Goal: Entertainment & Leisure: Participate in discussion

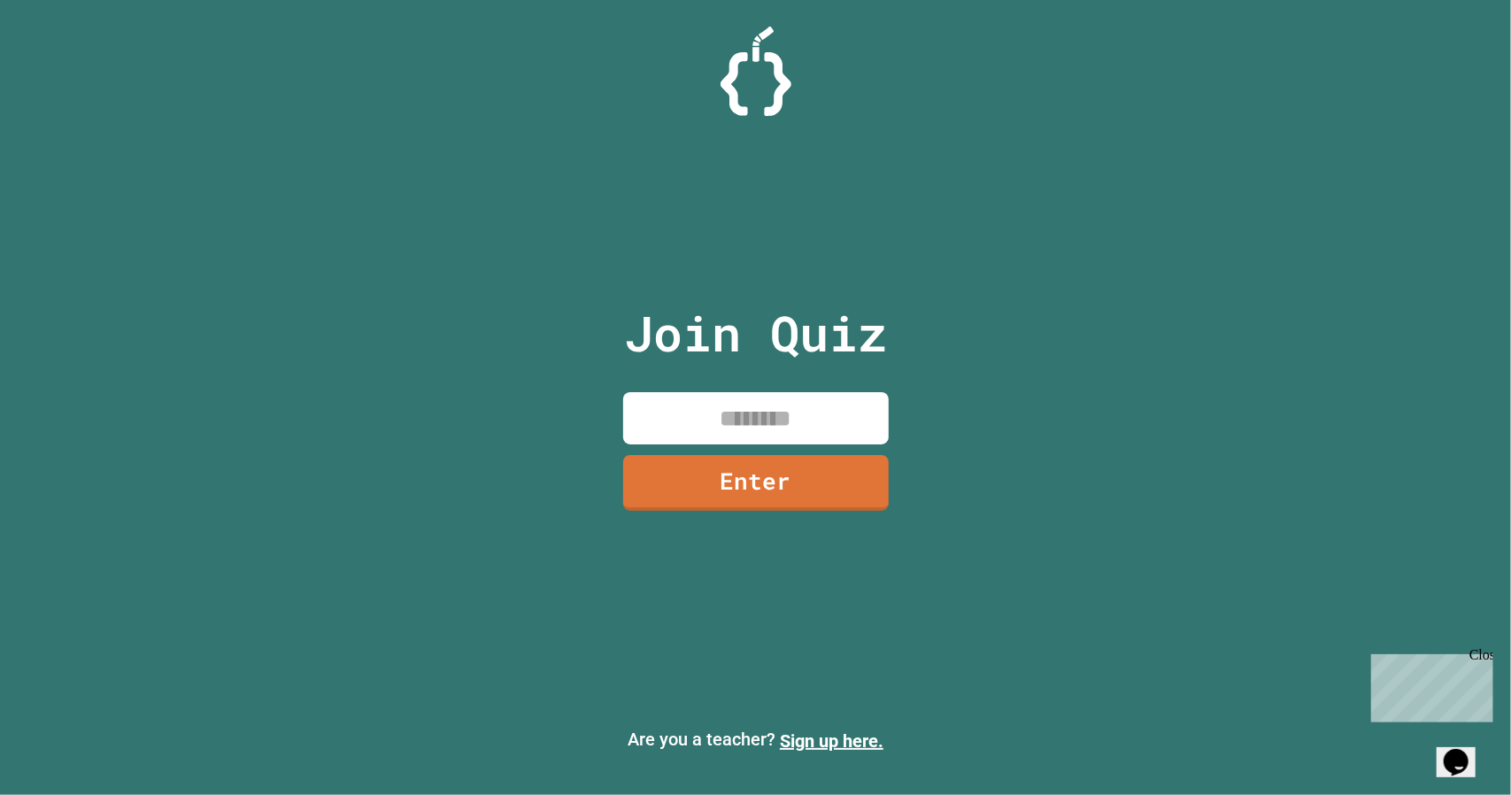
click at [745, 410] on input at bounding box center [756, 418] width 266 height 52
type input "********"
click at [814, 493] on link "Enter" at bounding box center [755, 480] width 257 height 58
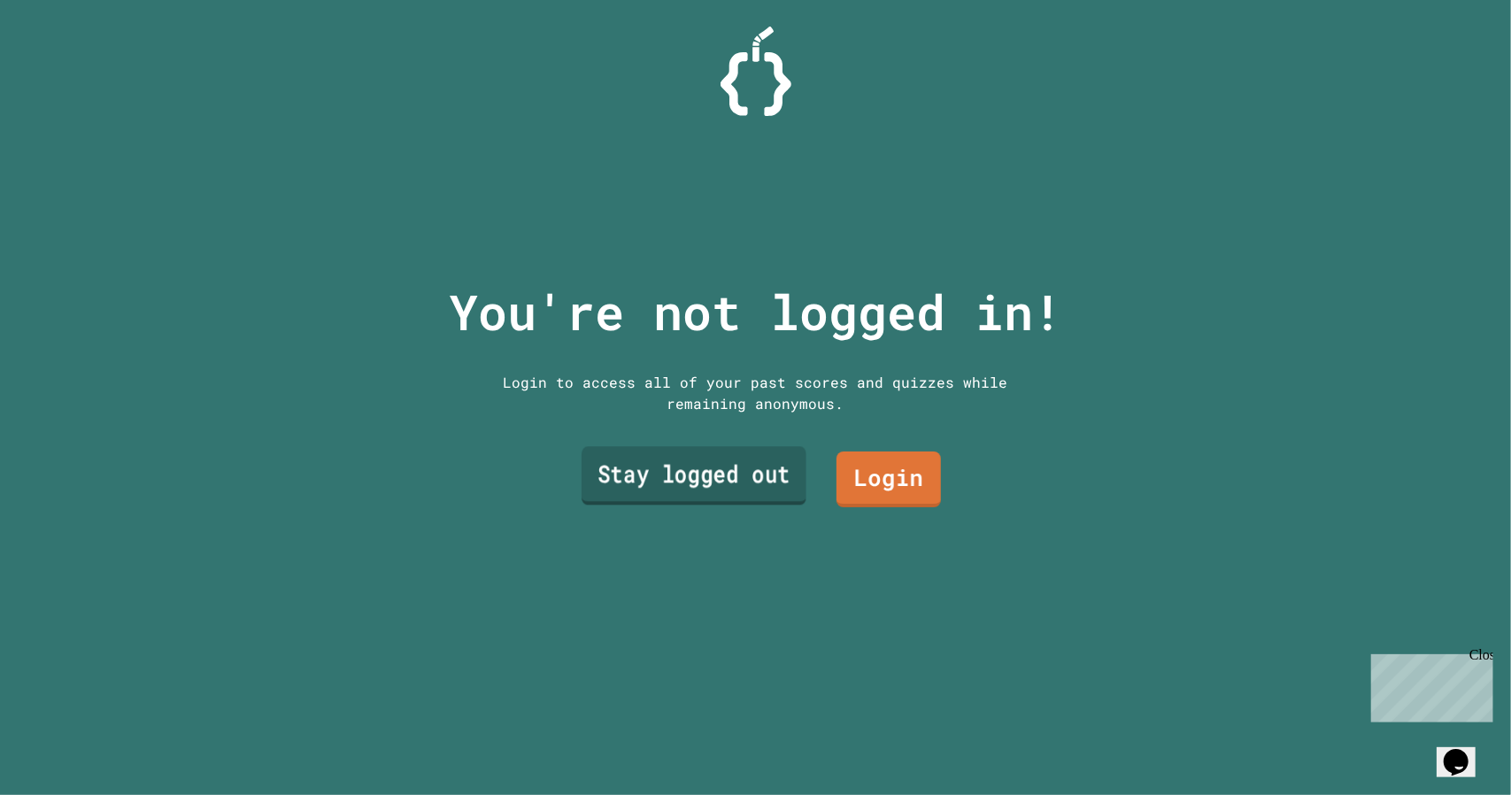
click at [742, 472] on link "Stay logged out" at bounding box center [694, 475] width 225 height 58
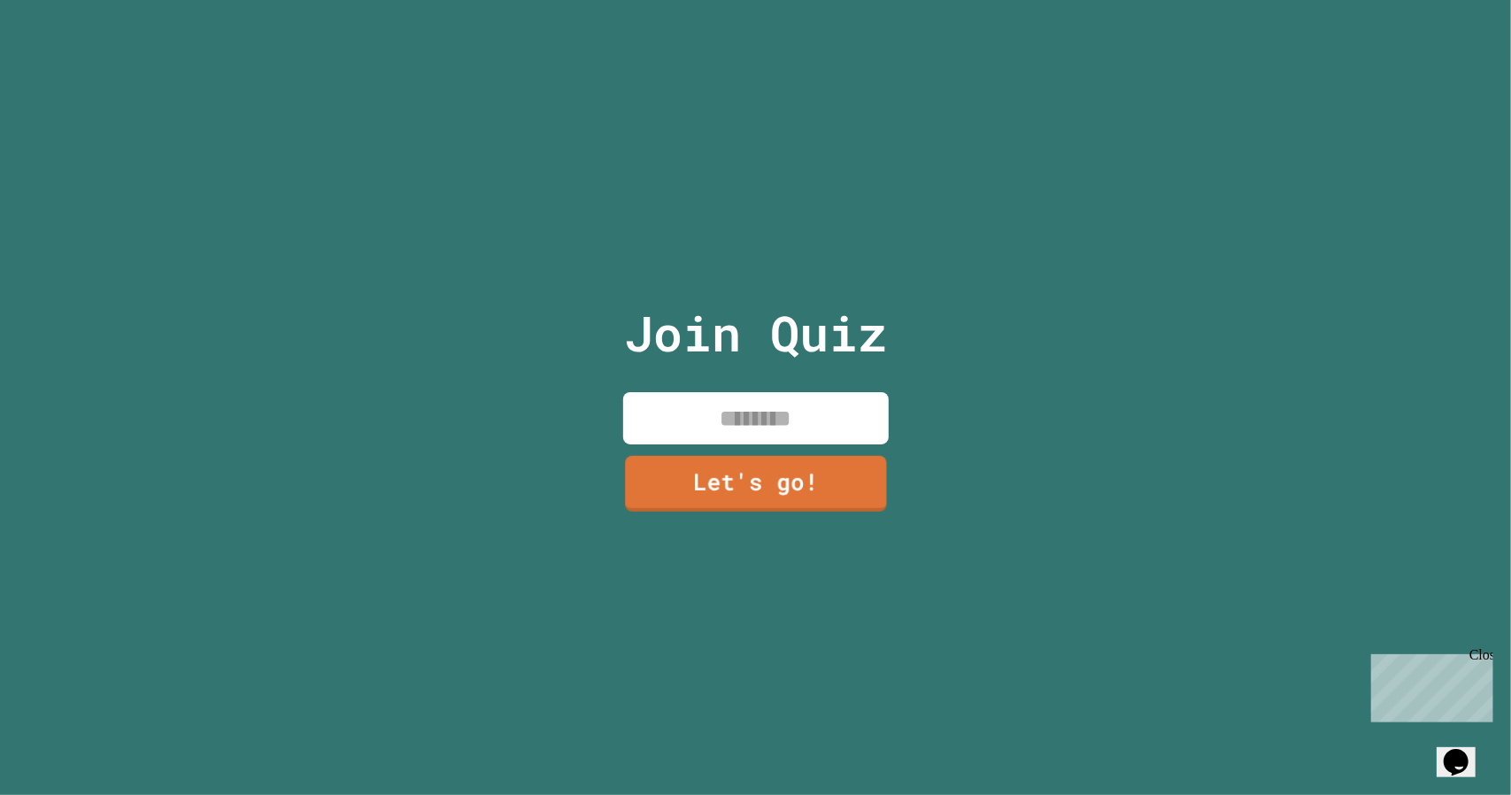
click at [770, 441] on div "Join Quiz Let's go!" at bounding box center [755, 397] width 298 height 795
click at [760, 427] on input at bounding box center [756, 418] width 266 height 52
click at [747, 415] on input at bounding box center [756, 418] width 266 height 52
type input "******"
click at [717, 491] on link "Let's go!" at bounding box center [756, 481] width 262 height 58
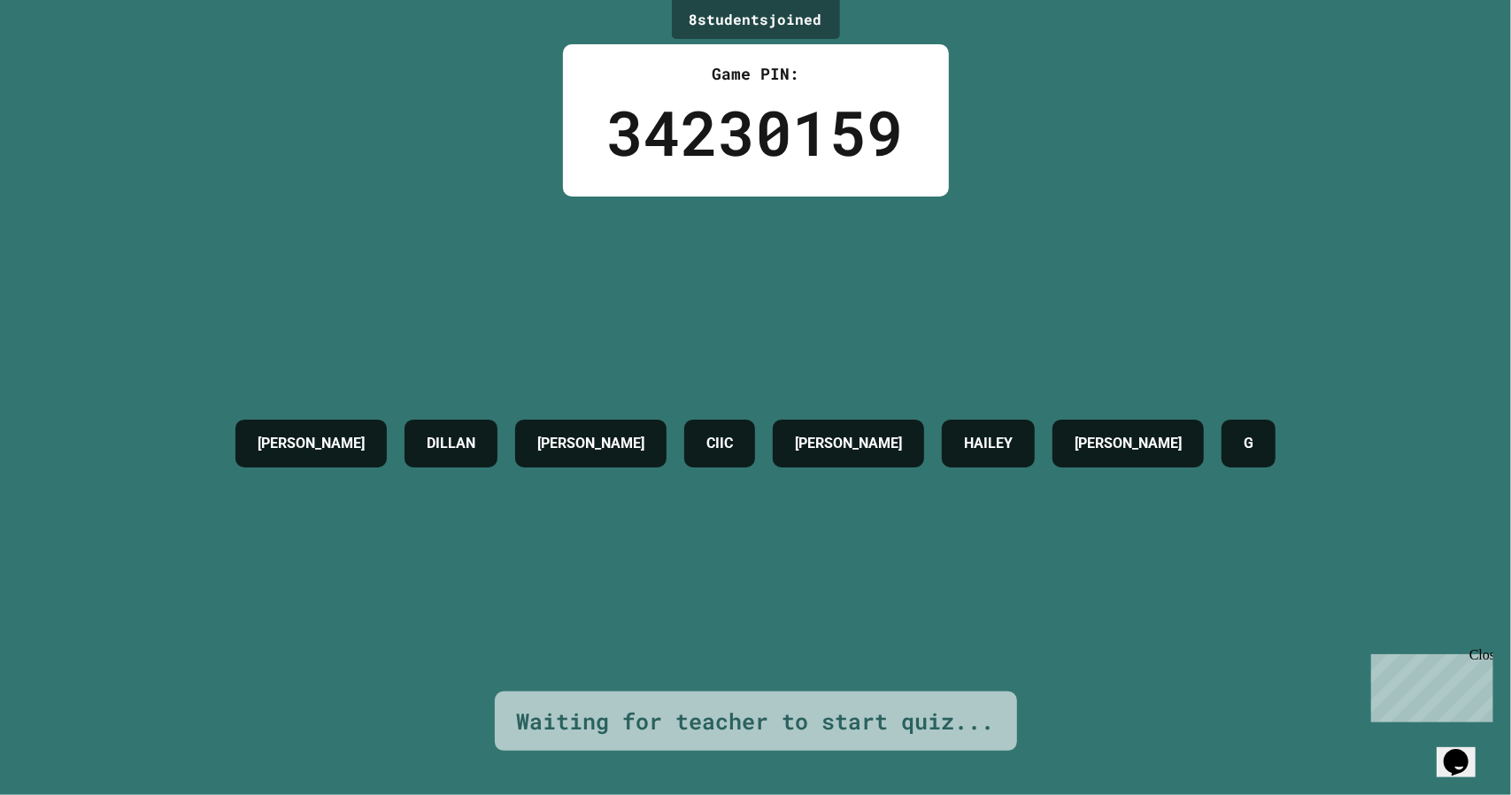
click at [813, 420] on div "[PERSON_NAME]" at bounding box center [848, 444] width 151 height 48
click at [832, 433] on h4 "[PERSON_NAME]" at bounding box center [848, 443] width 107 height 21
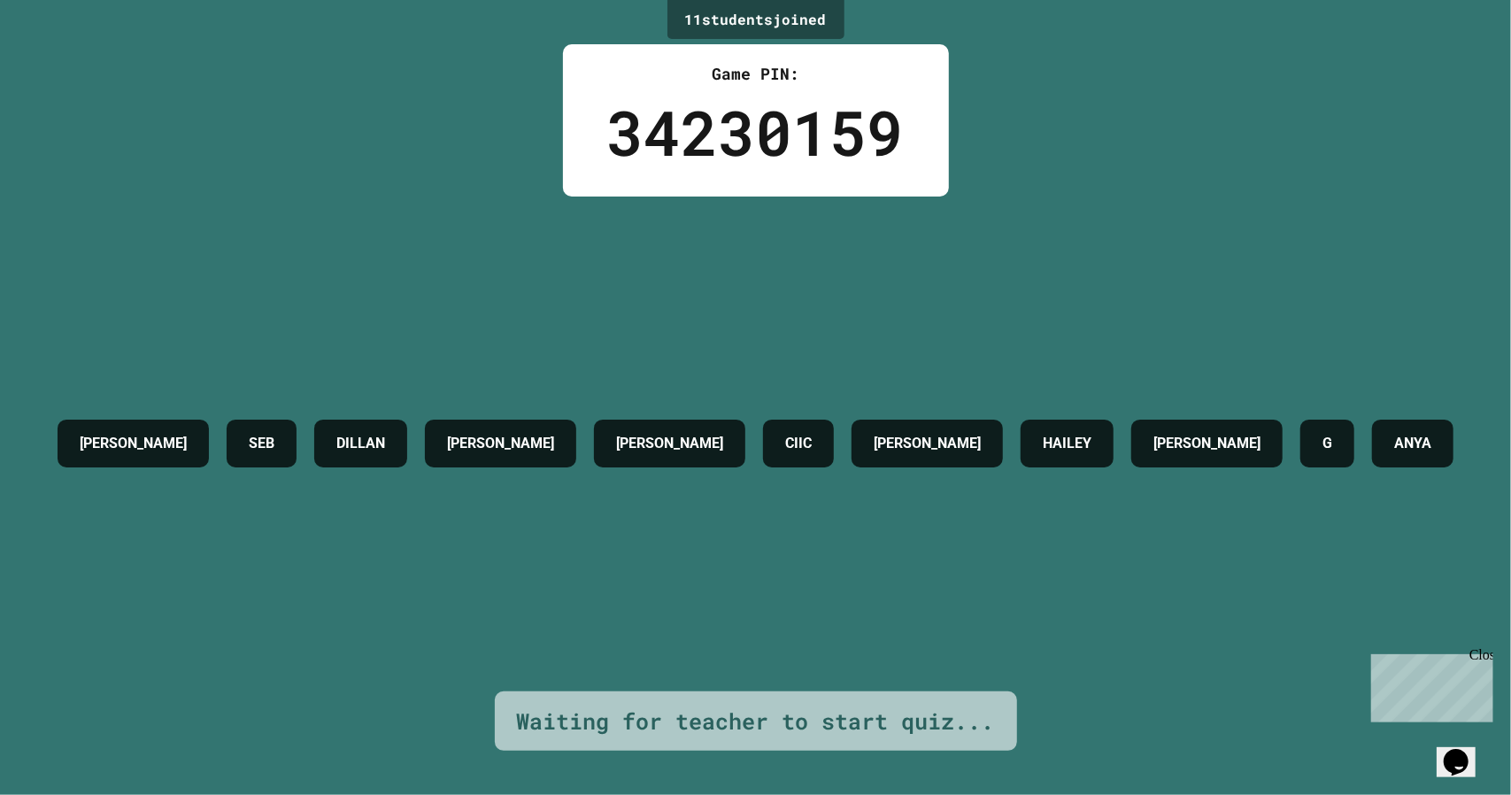
drag, startPoint x: 783, startPoint y: 412, endPoint x: 675, endPoint y: 357, distance: 121.1
click at [675, 411] on div "[PERSON_NAME] DILLAN [PERSON_NAME] CIIC [PERSON_NAME] [PERSON_NAME] G ANYA" at bounding box center [756, 444] width 1414 height 66
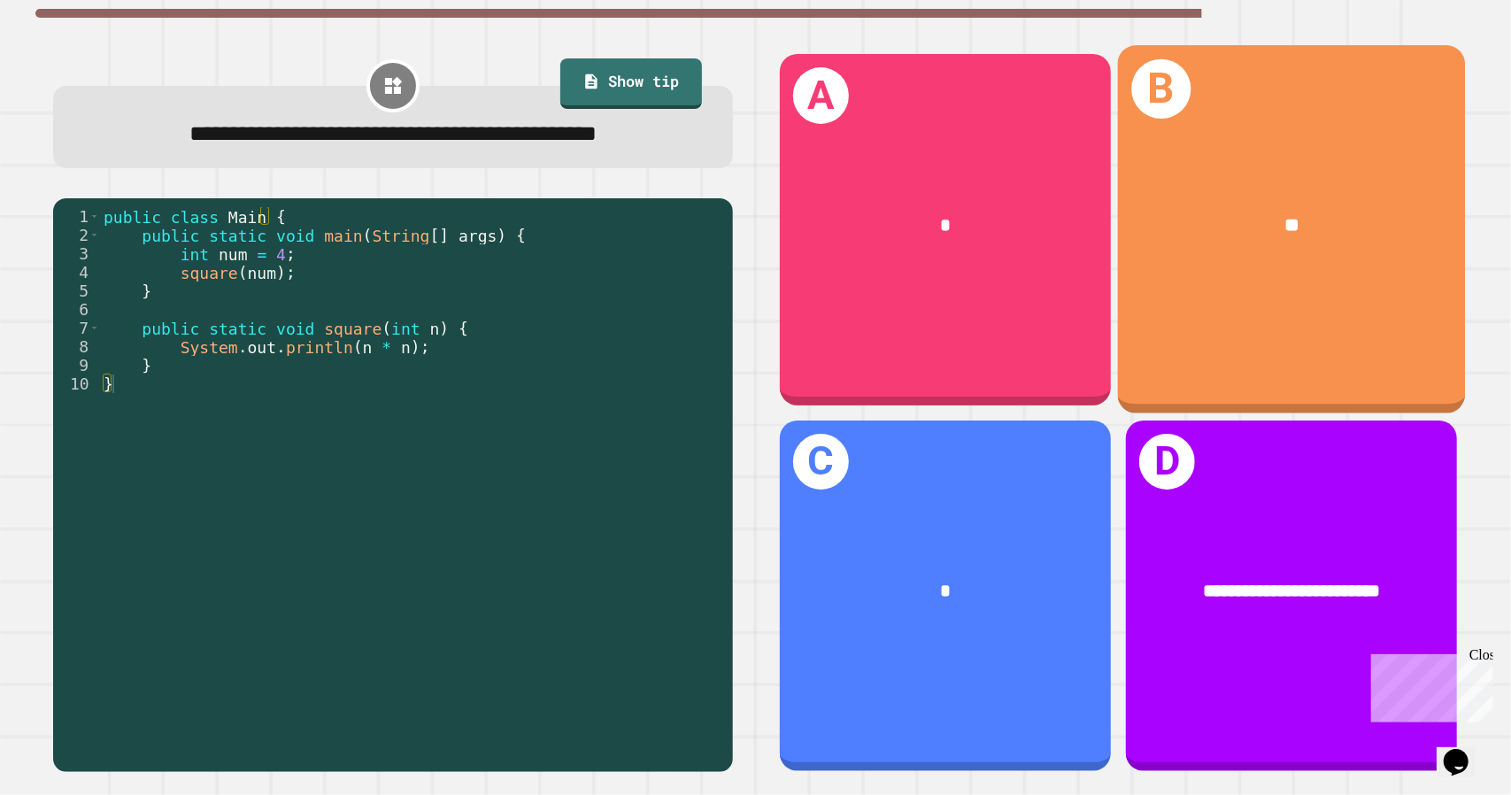
click at [1226, 282] on div "B **" at bounding box center [1291, 229] width 348 height 368
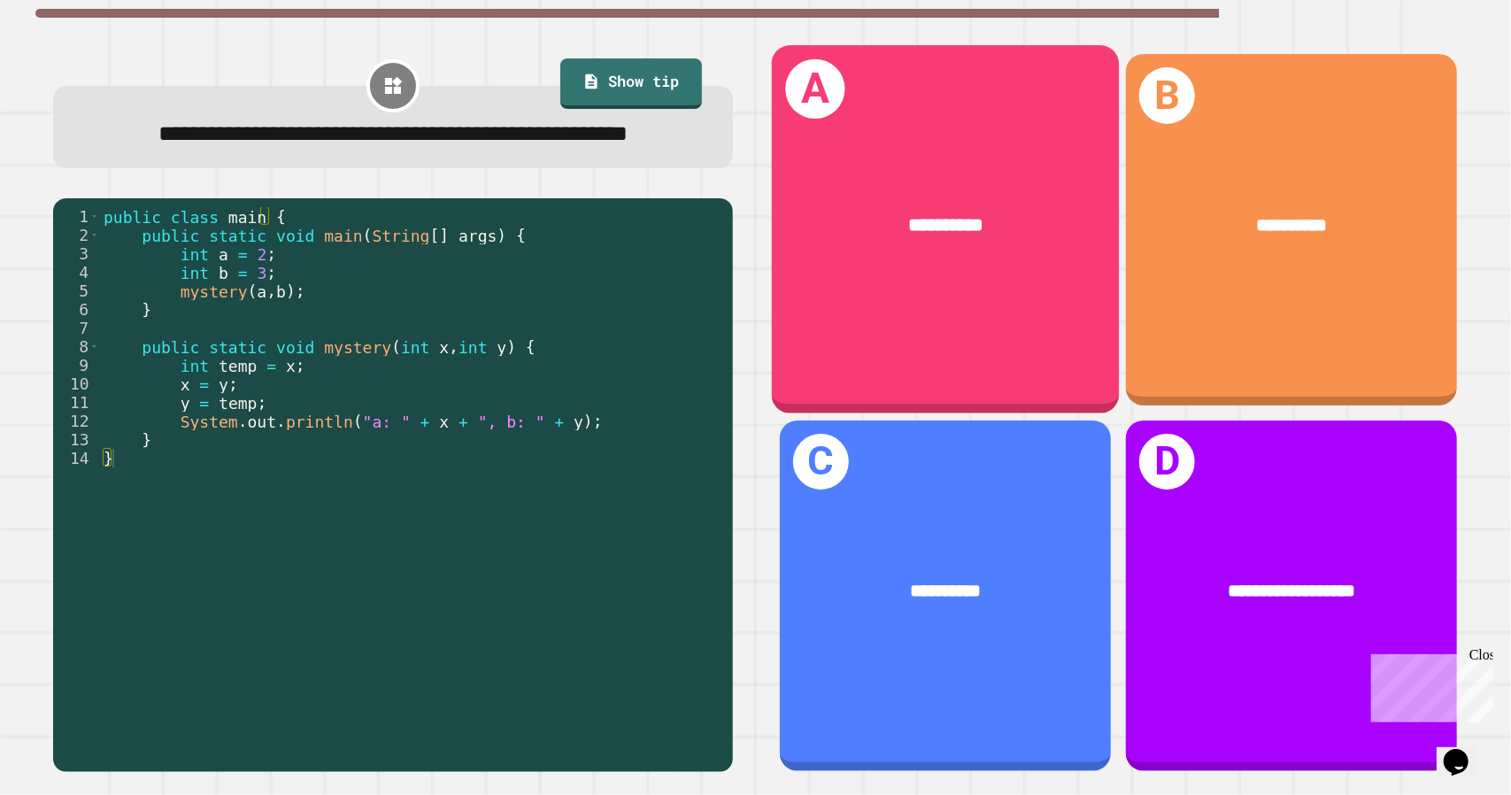
click at [1045, 362] on div "**********" at bounding box center [945, 229] width 348 height 368
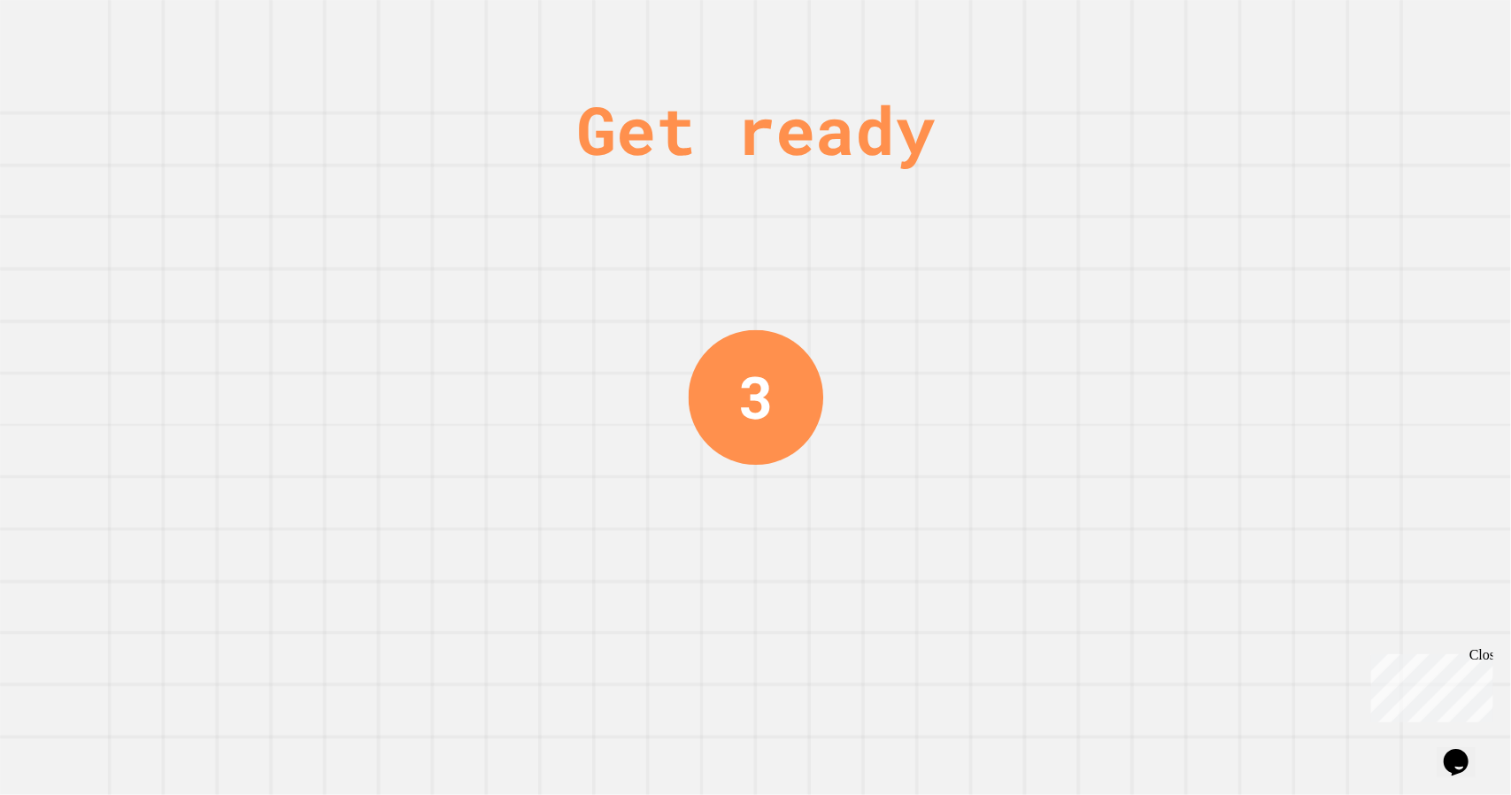
click at [835, 380] on div "Get ready 3" at bounding box center [755, 397] width 1511 height 795
drag, startPoint x: 765, startPoint y: 389, endPoint x: 730, endPoint y: 391, distance: 34.6
click at [730, 391] on div "1" at bounding box center [755, 398] width 130 height 130
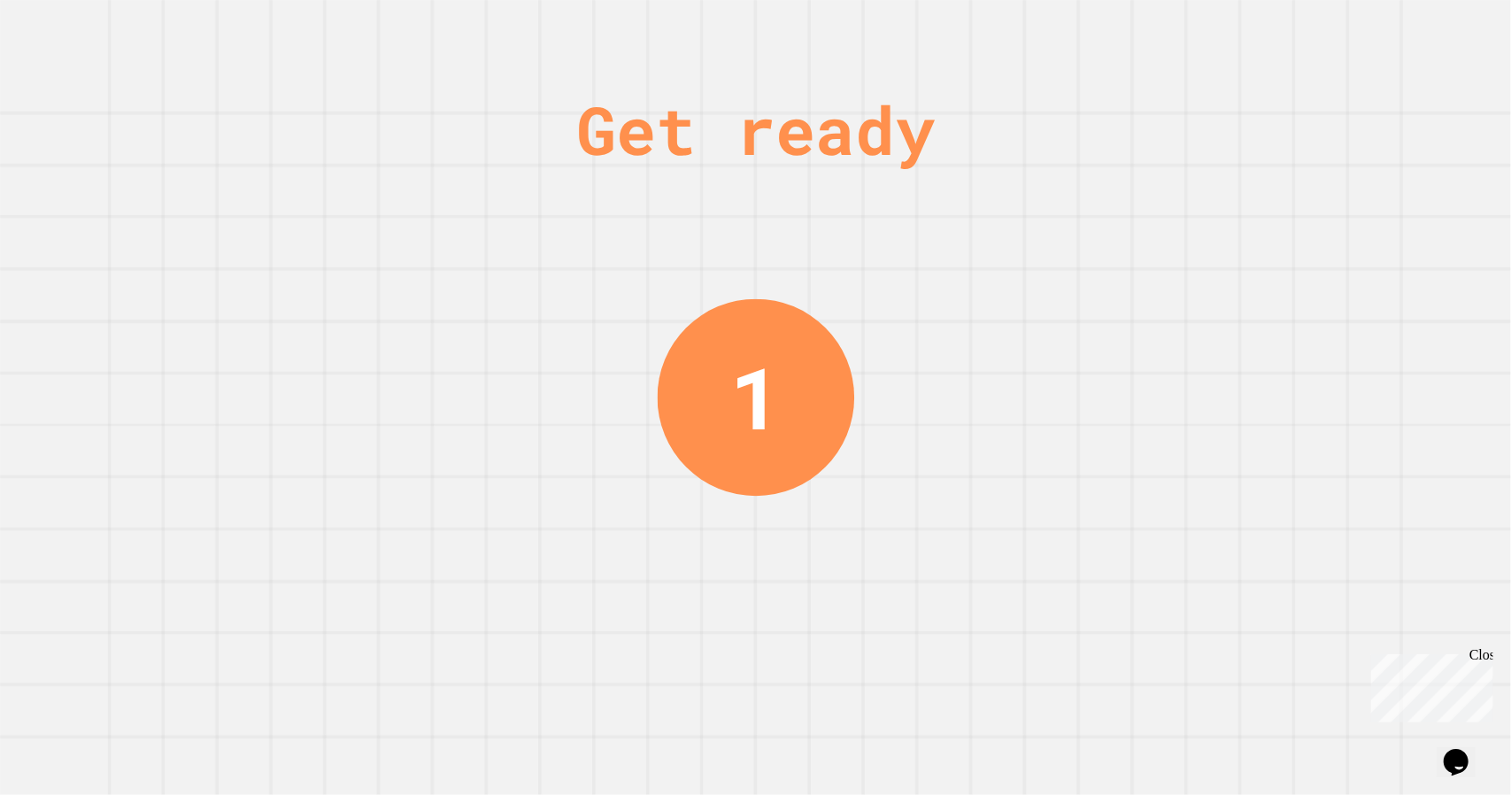
click at [765, 391] on div "1" at bounding box center [755, 398] width 51 height 128
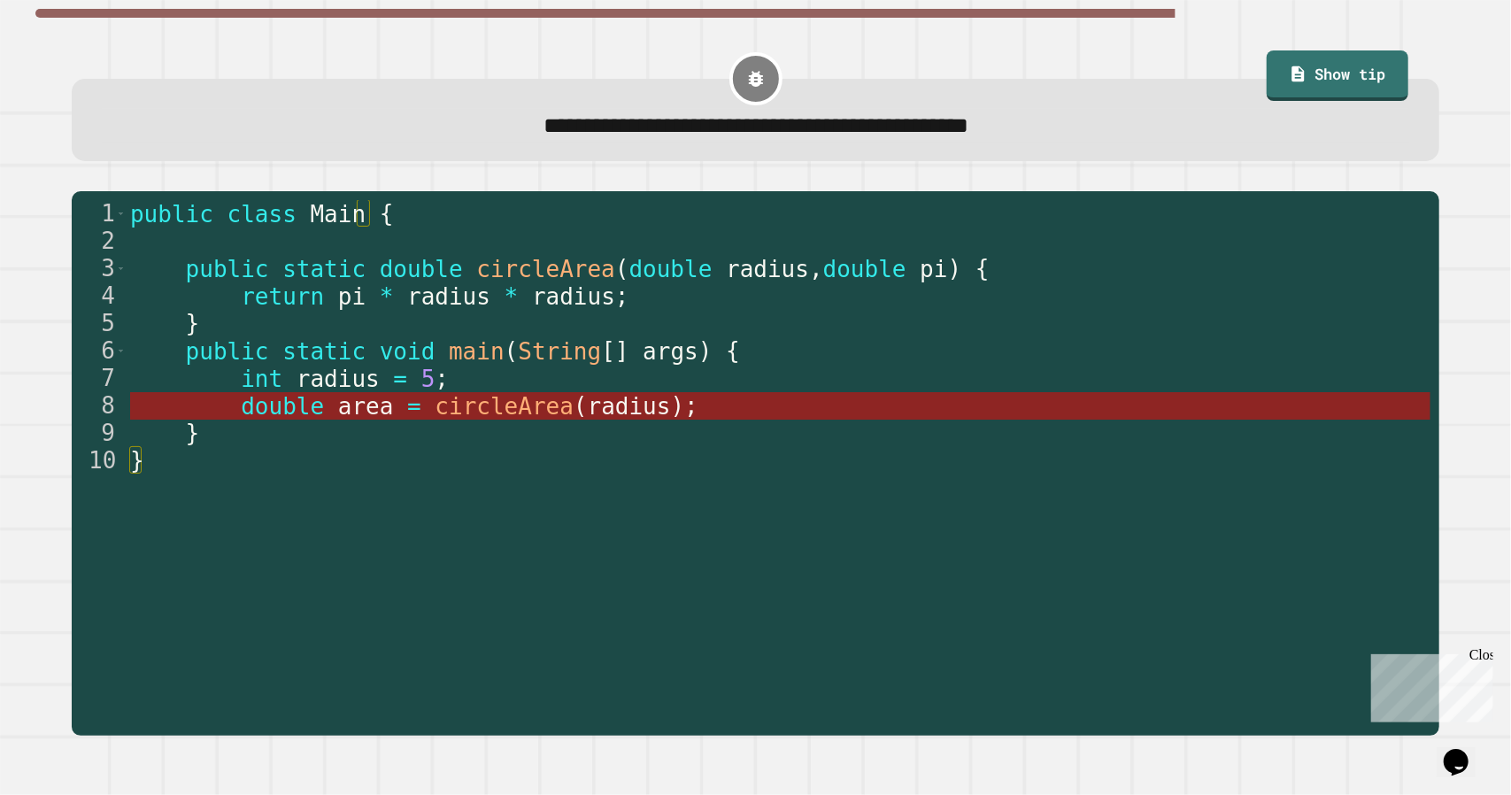
click at [466, 413] on span "circleArea" at bounding box center [504, 406] width 139 height 27
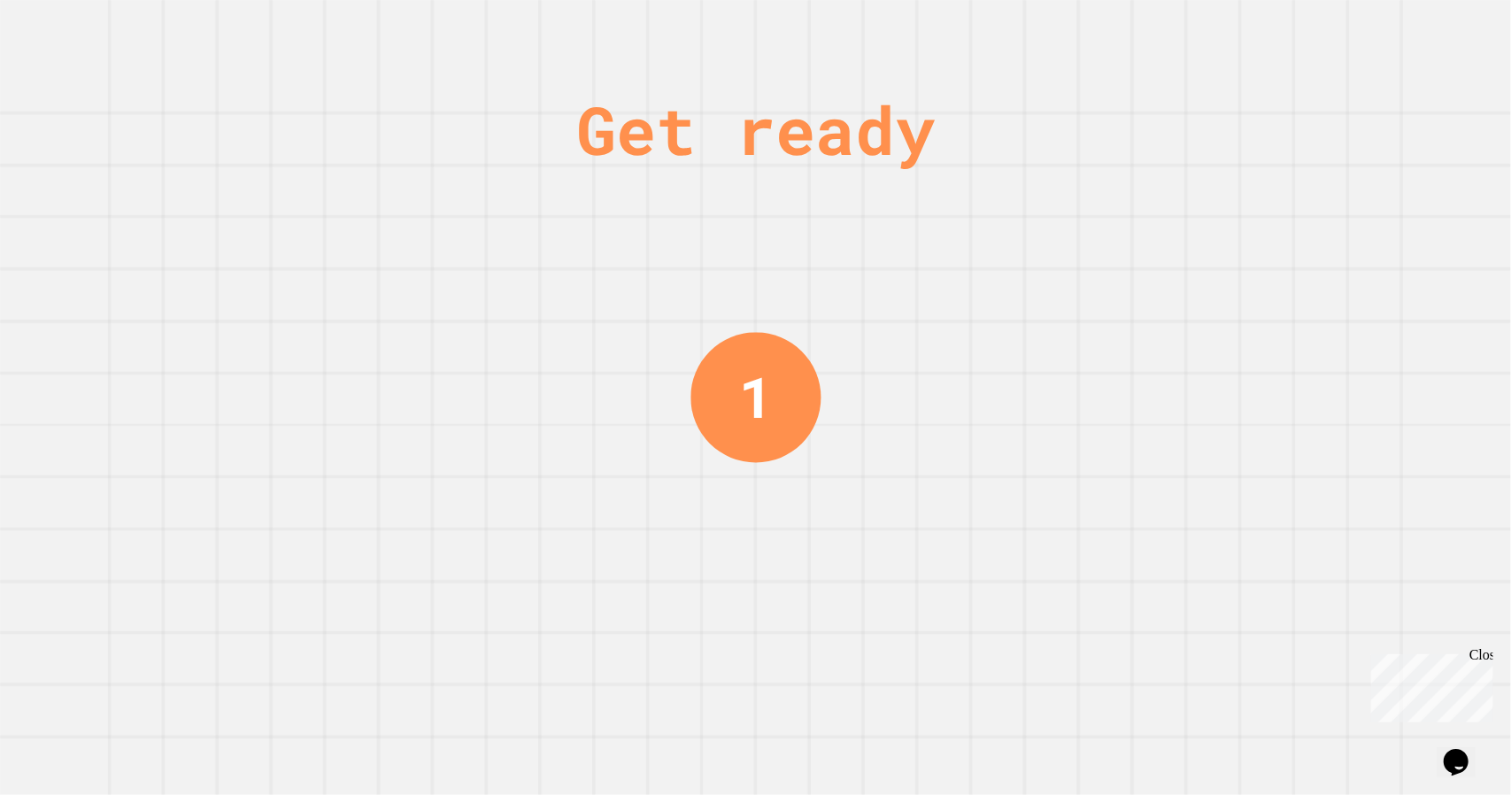
click at [749, 406] on div "1" at bounding box center [755, 397] width 34 height 85
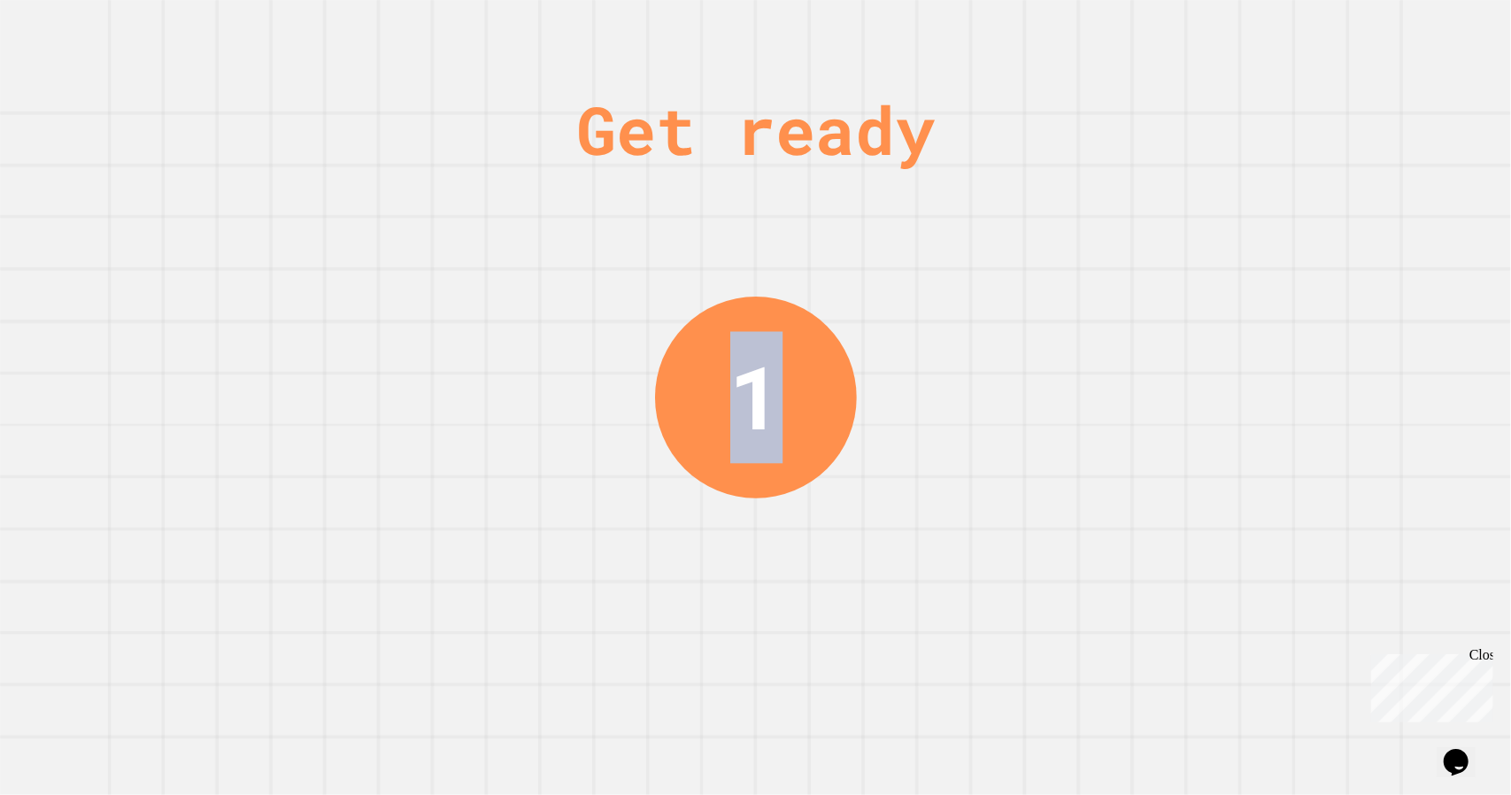
click at [776, 412] on div "1" at bounding box center [756, 398] width 202 height 202
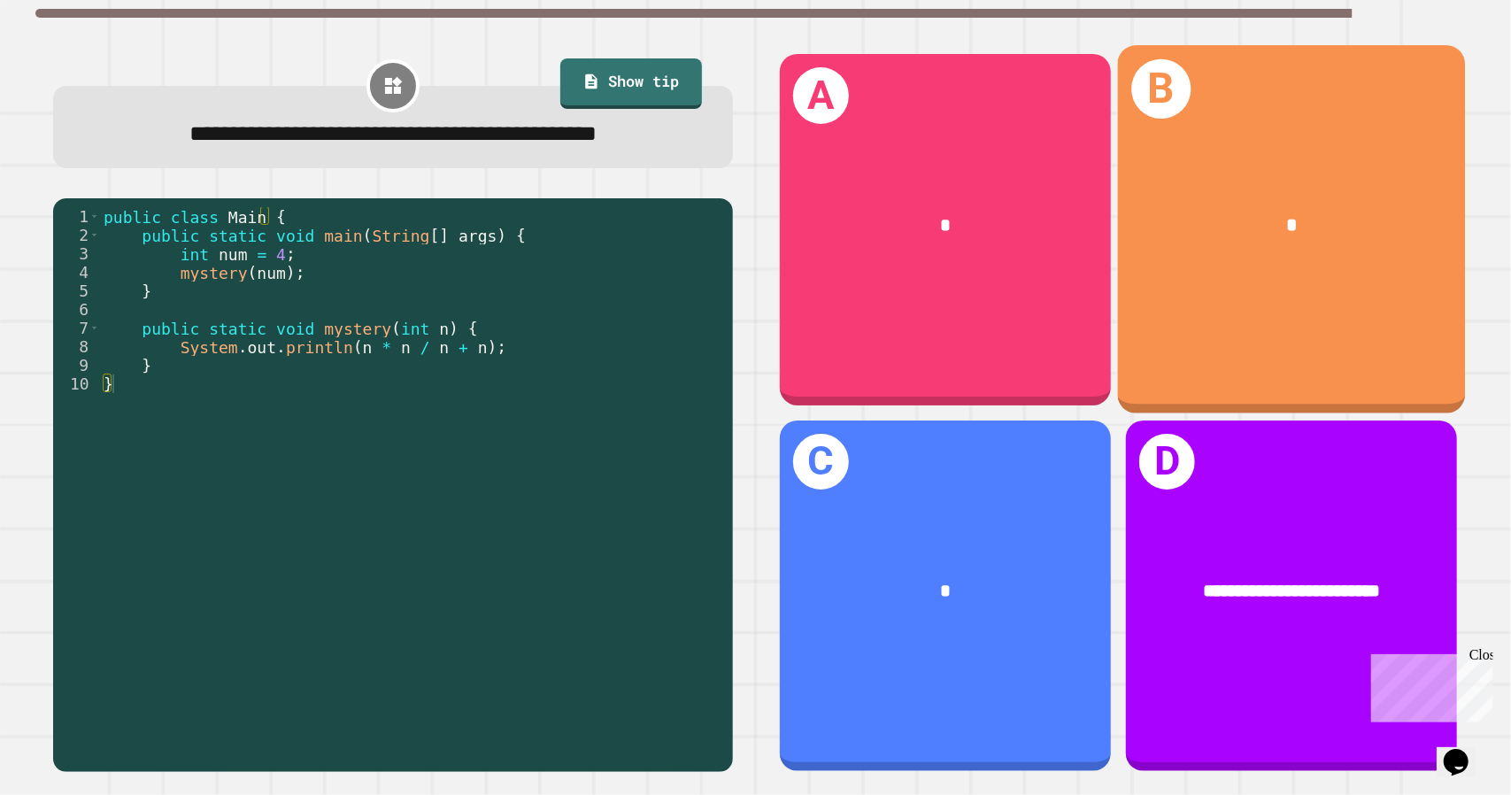
click at [1292, 246] on div "*" at bounding box center [1291, 225] width 348 height 104
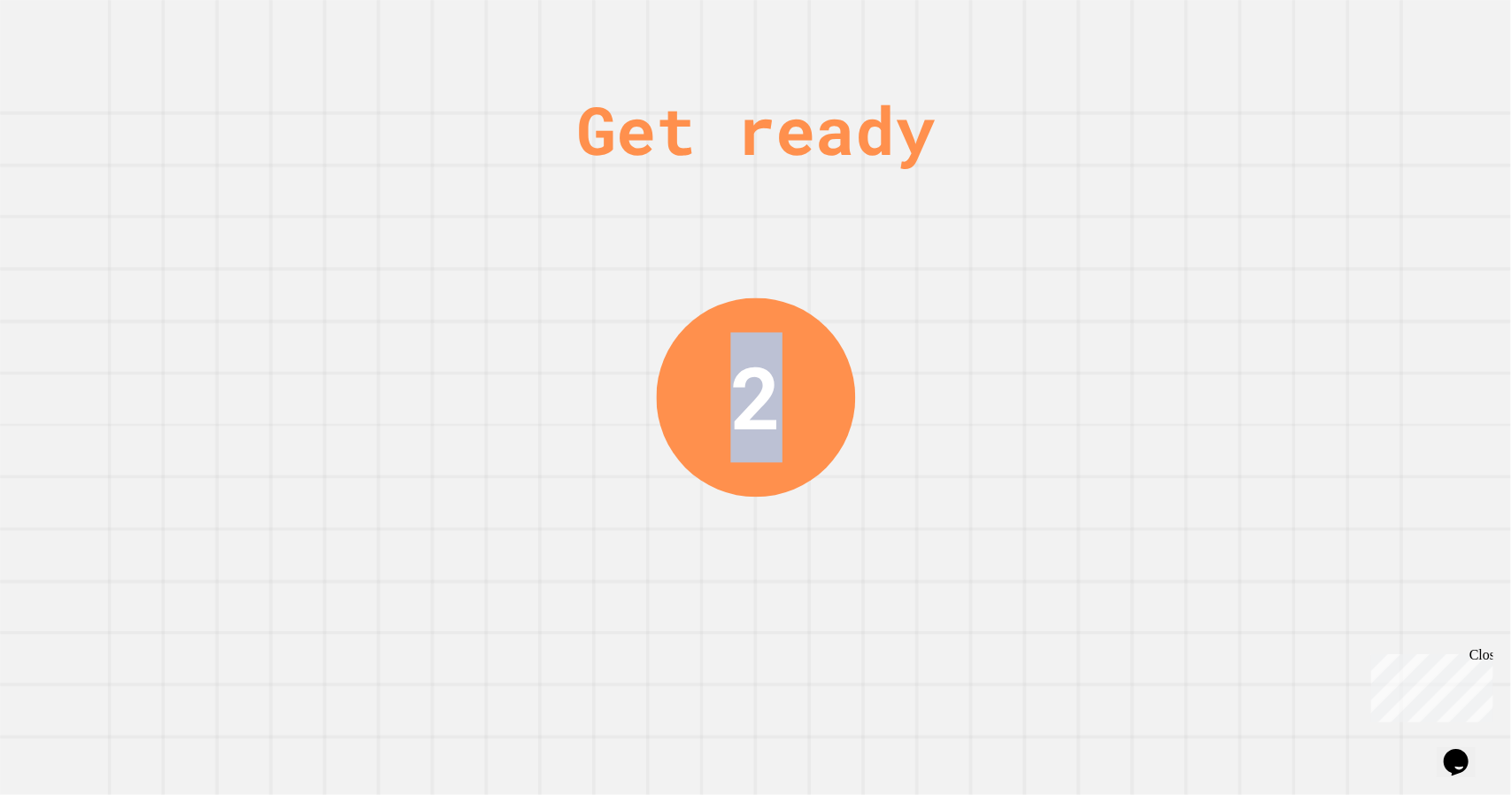
drag, startPoint x: 787, startPoint y: 380, endPoint x: 718, endPoint y: 379, distance: 69.1
click at [718, 379] on div "2" at bounding box center [755, 397] width 199 height 199
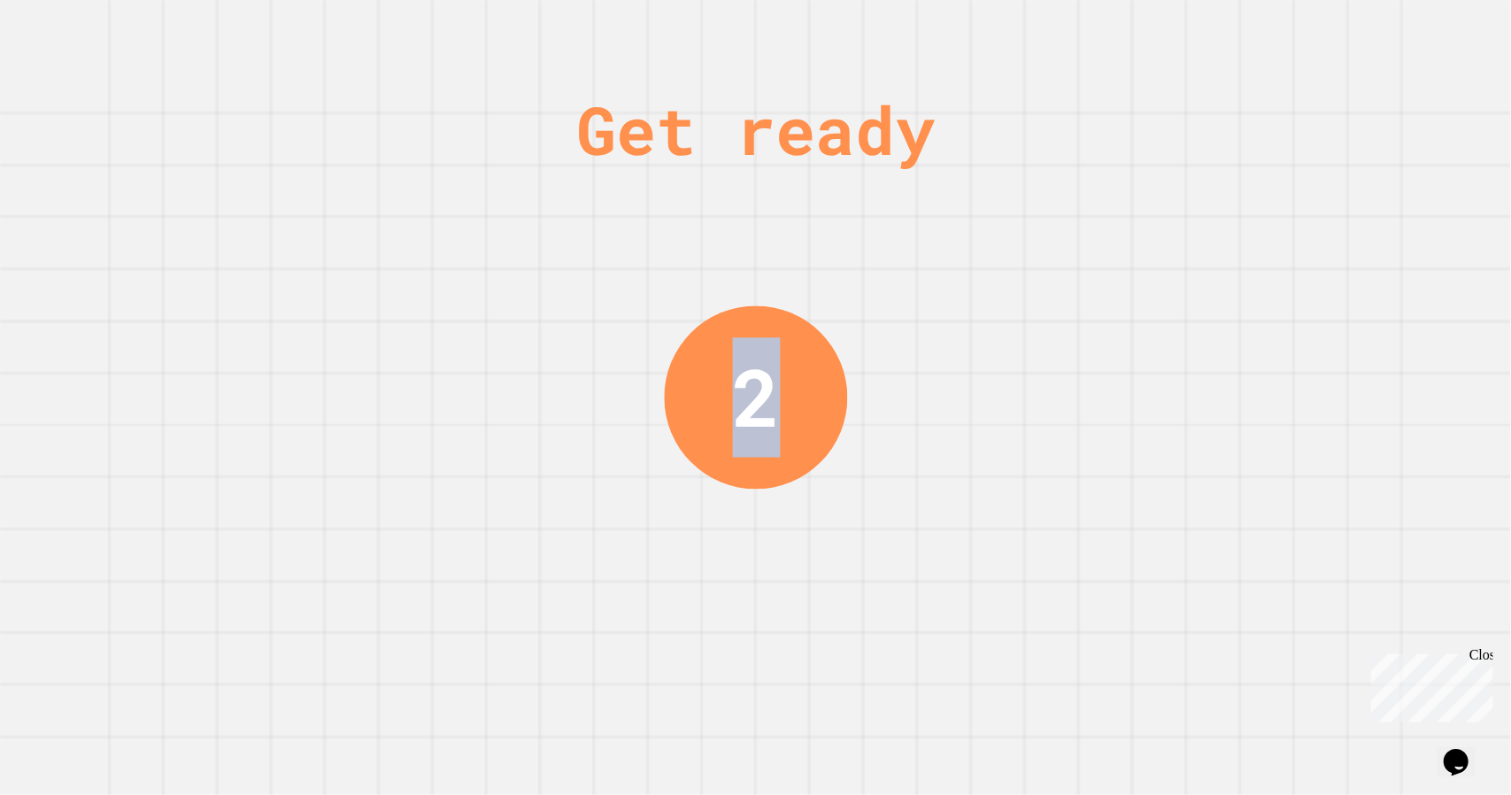
click at [726, 382] on div "2" at bounding box center [755, 396] width 183 height 183
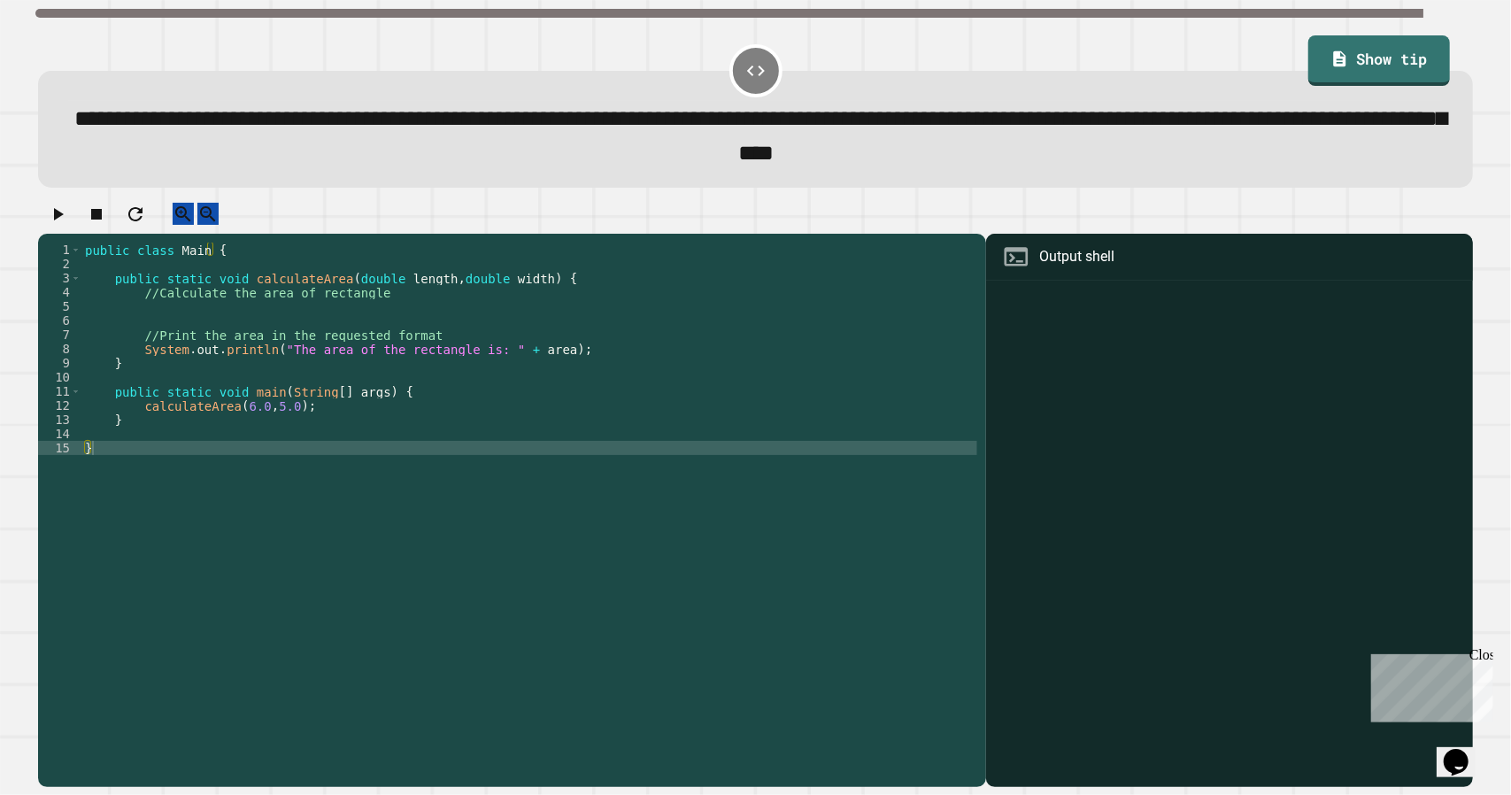
click at [374, 390] on div "public class Main { public static void calculateArea ( double length , double w…" at bounding box center [529, 491] width 896 height 496
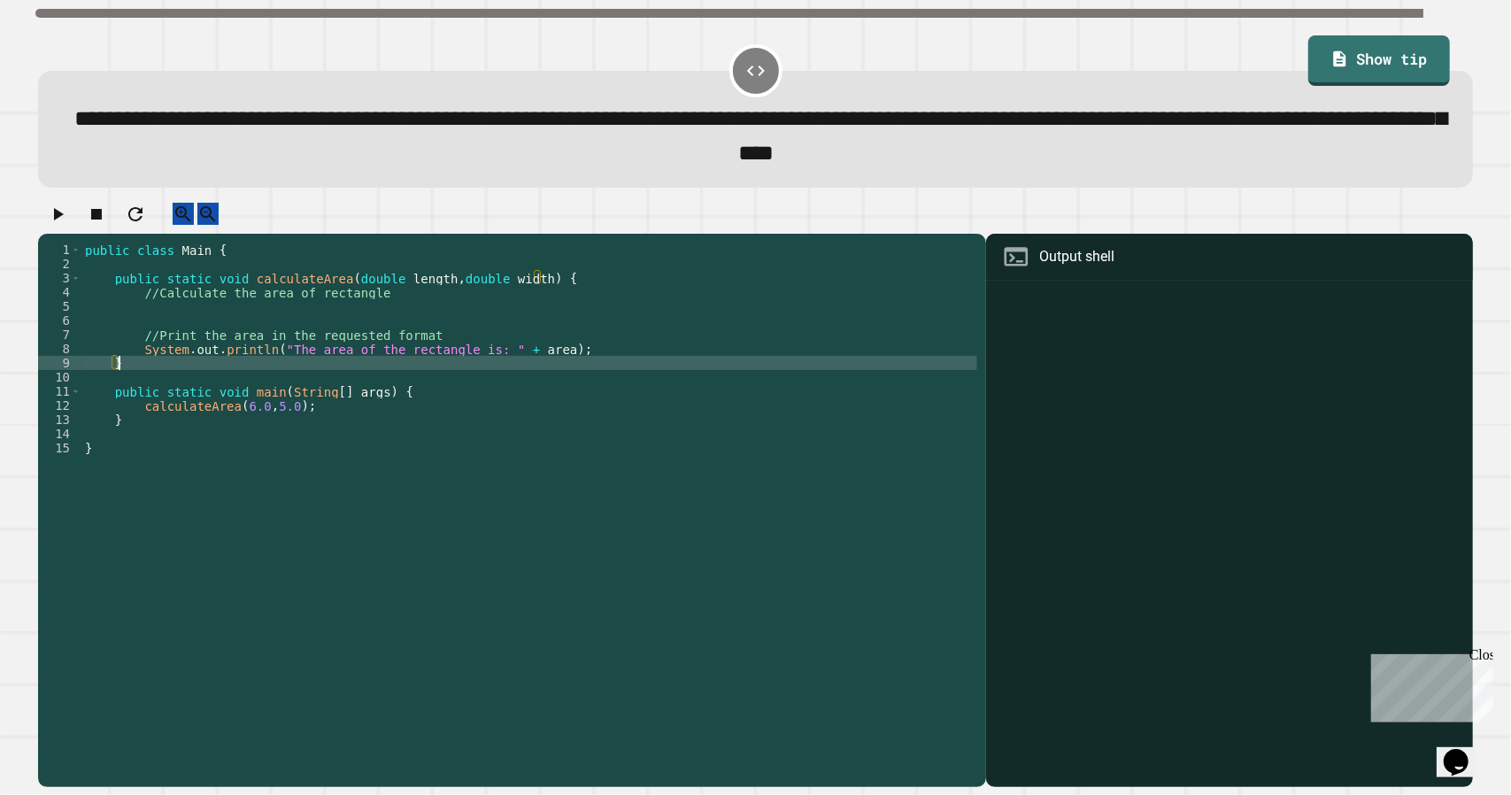
click at [366, 426] on div "public class Main { public static void calculateArea ( double length , double w…" at bounding box center [529, 491] width 896 height 496
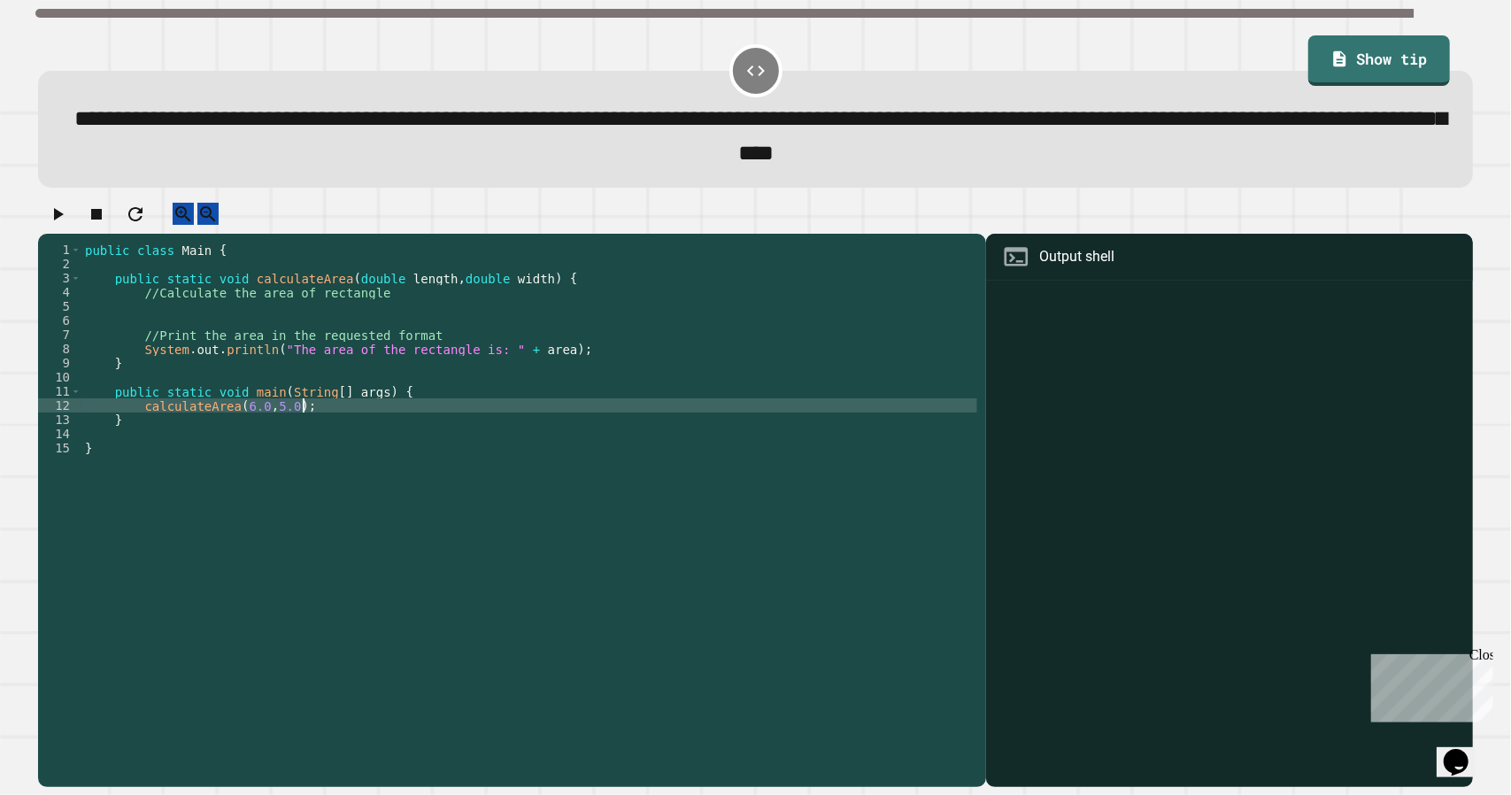
click at [274, 377] on div "public class Main { public static void calculateArea ( double length , double w…" at bounding box center [529, 491] width 896 height 496
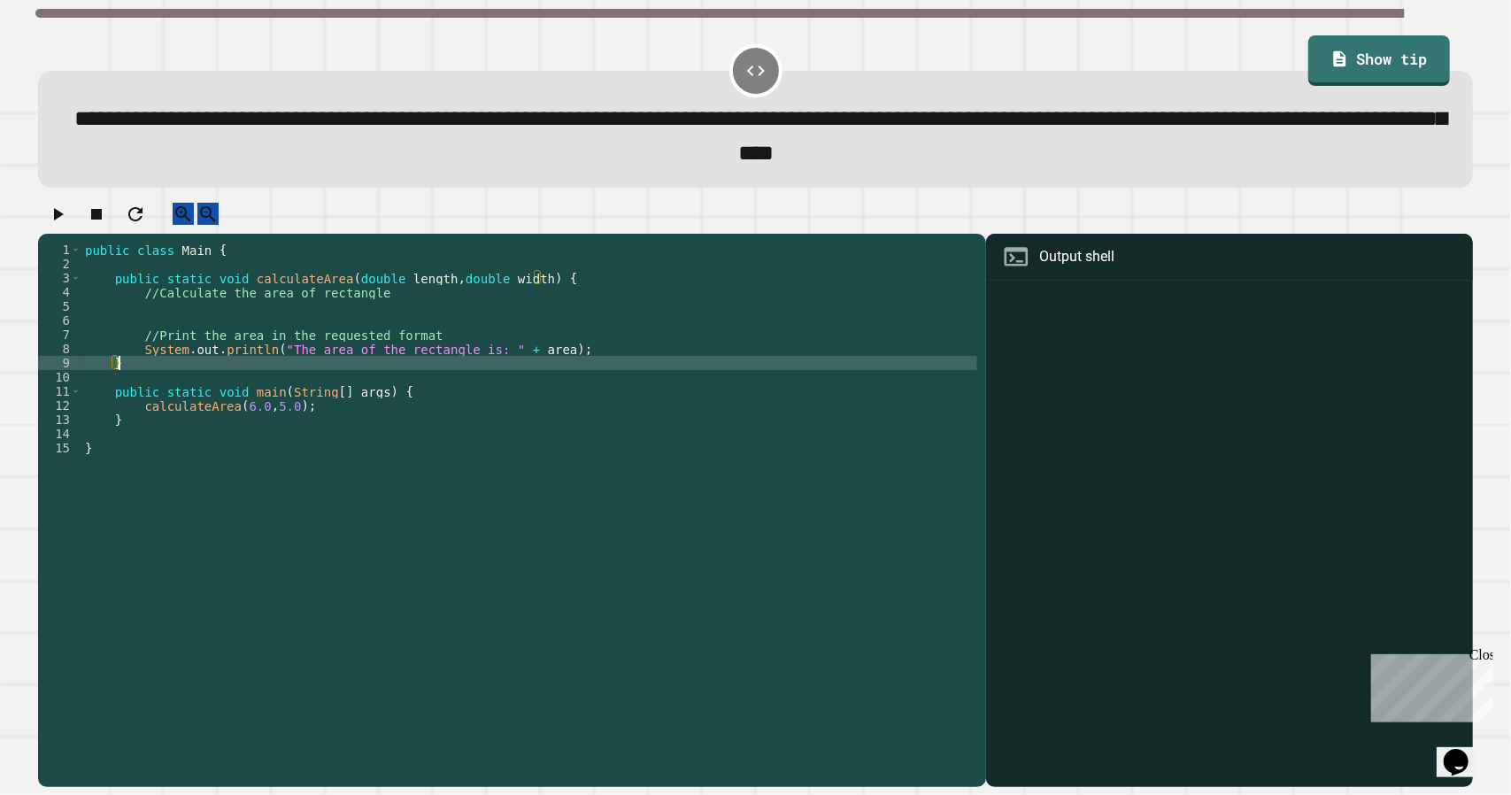
click at [283, 387] on div "public class Main { public static void calculateArea ( double length , double w…" at bounding box center [529, 491] width 896 height 496
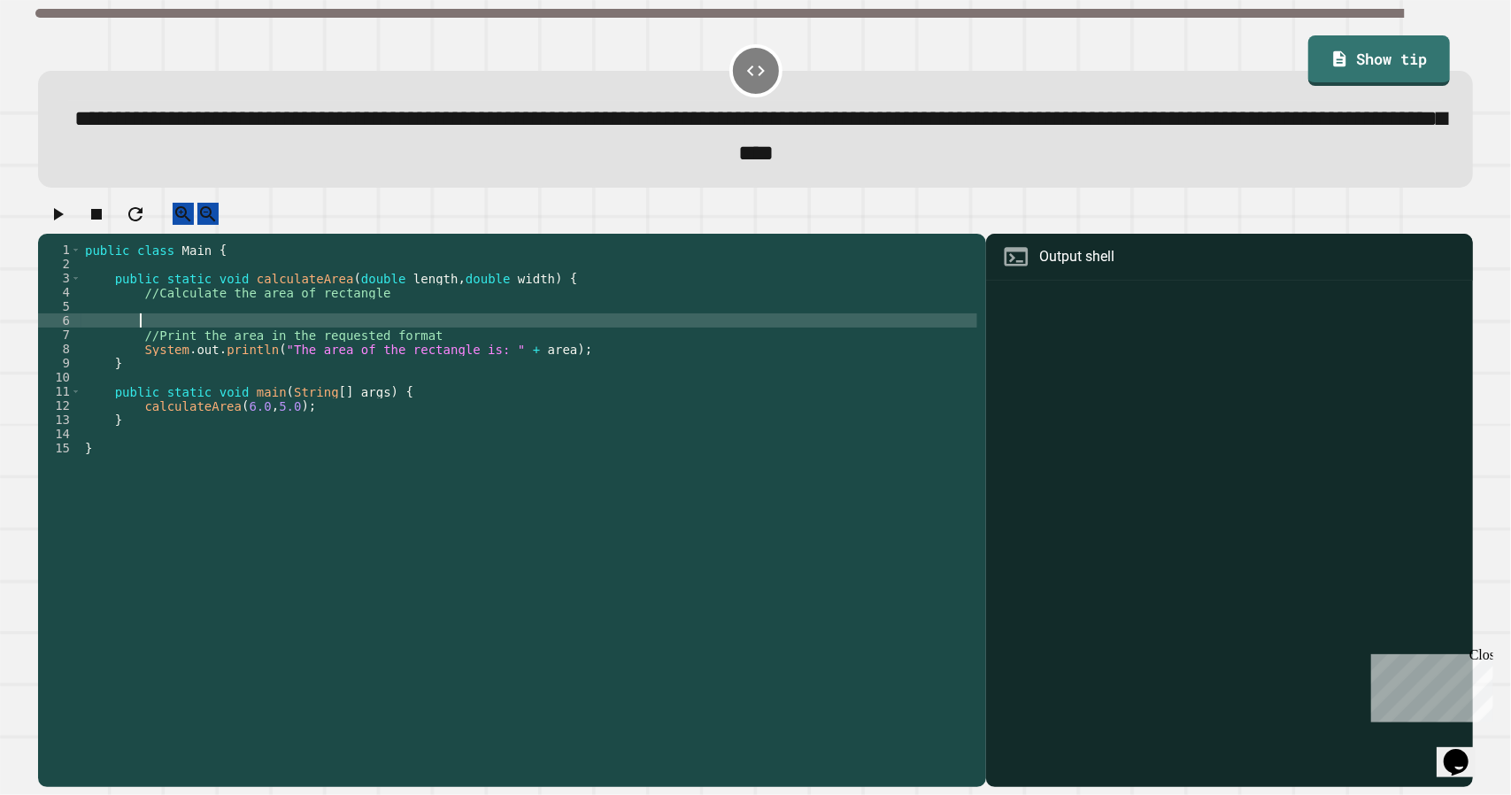
click at [267, 337] on div "public class Main { public static void calculateArea ( double length , double w…" at bounding box center [529, 491] width 896 height 496
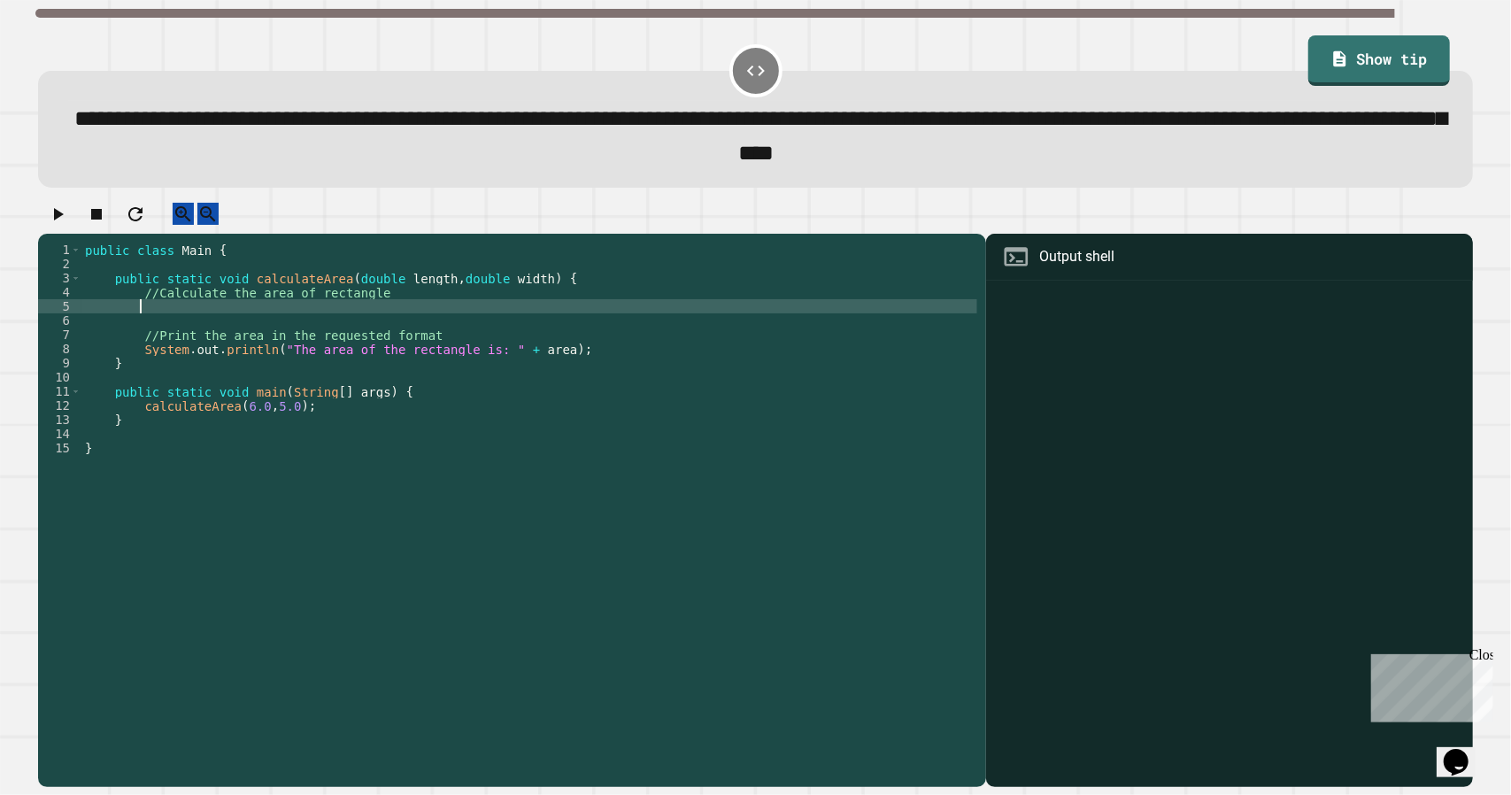
click at [266, 331] on div "public class Main { public static void calculateArea ( double length , double w…" at bounding box center [529, 491] width 896 height 496
type textarea "*"
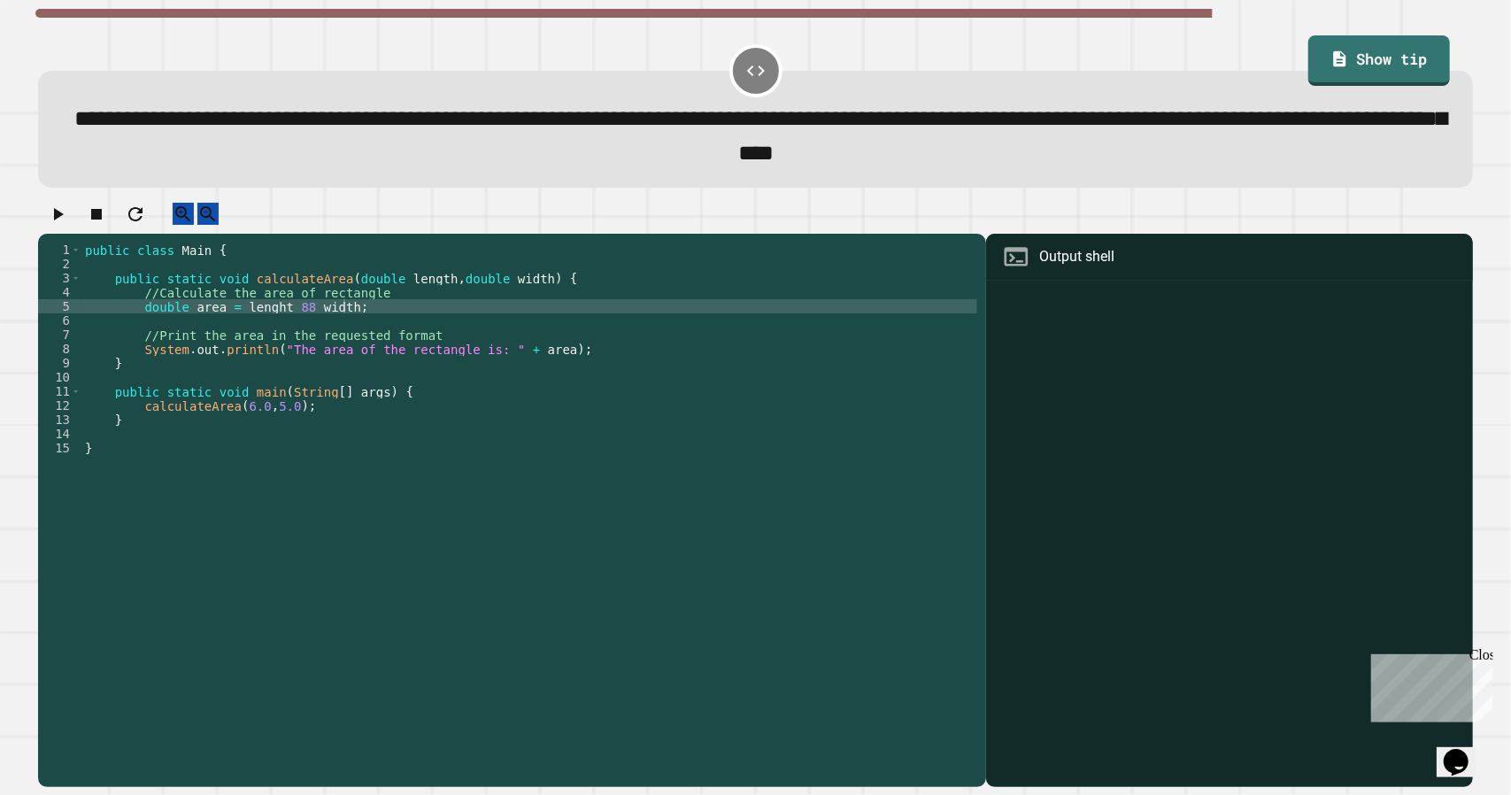
click at [68, 225] on icon "button" at bounding box center [57, 214] width 21 height 21
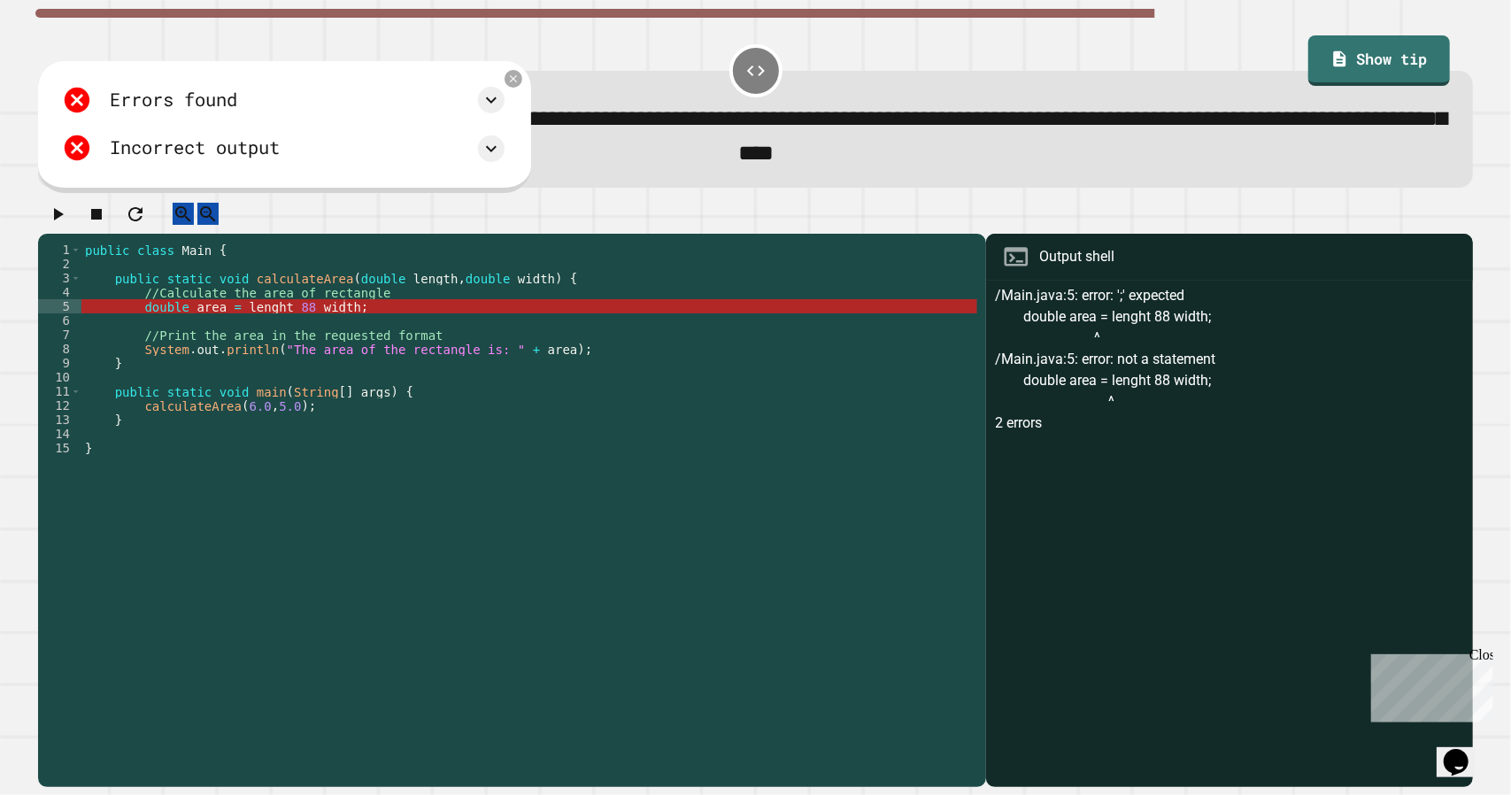
click at [245, 330] on div "public class Main { public static void calculateArea ( double length , double w…" at bounding box center [529, 491] width 896 height 496
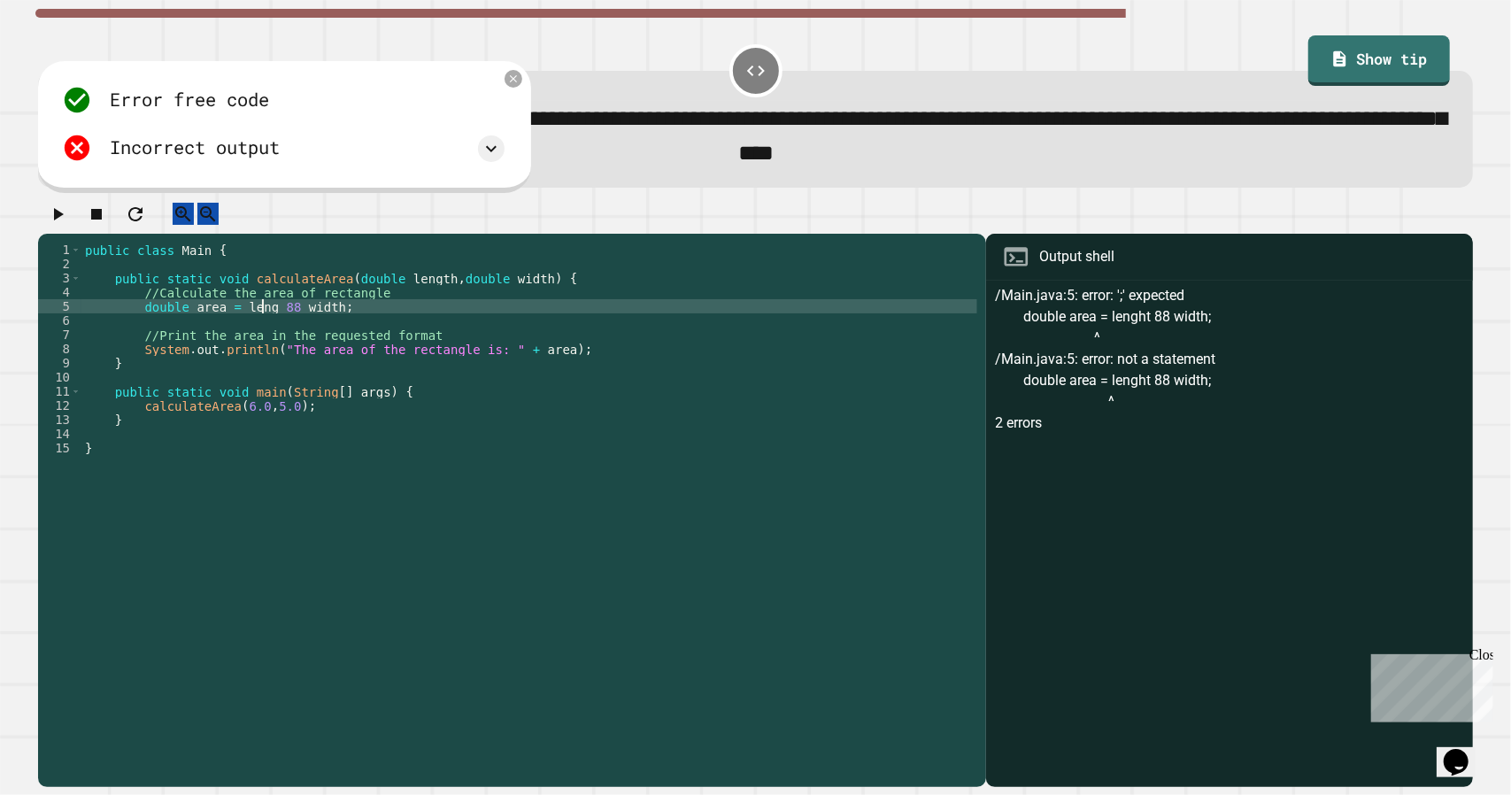
scroll to position [0, 13]
click at [287, 330] on div "public class Main { public static void calculateArea ( double length , double w…" at bounding box center [529, 491] width 896 height 496
type textarea "**********"
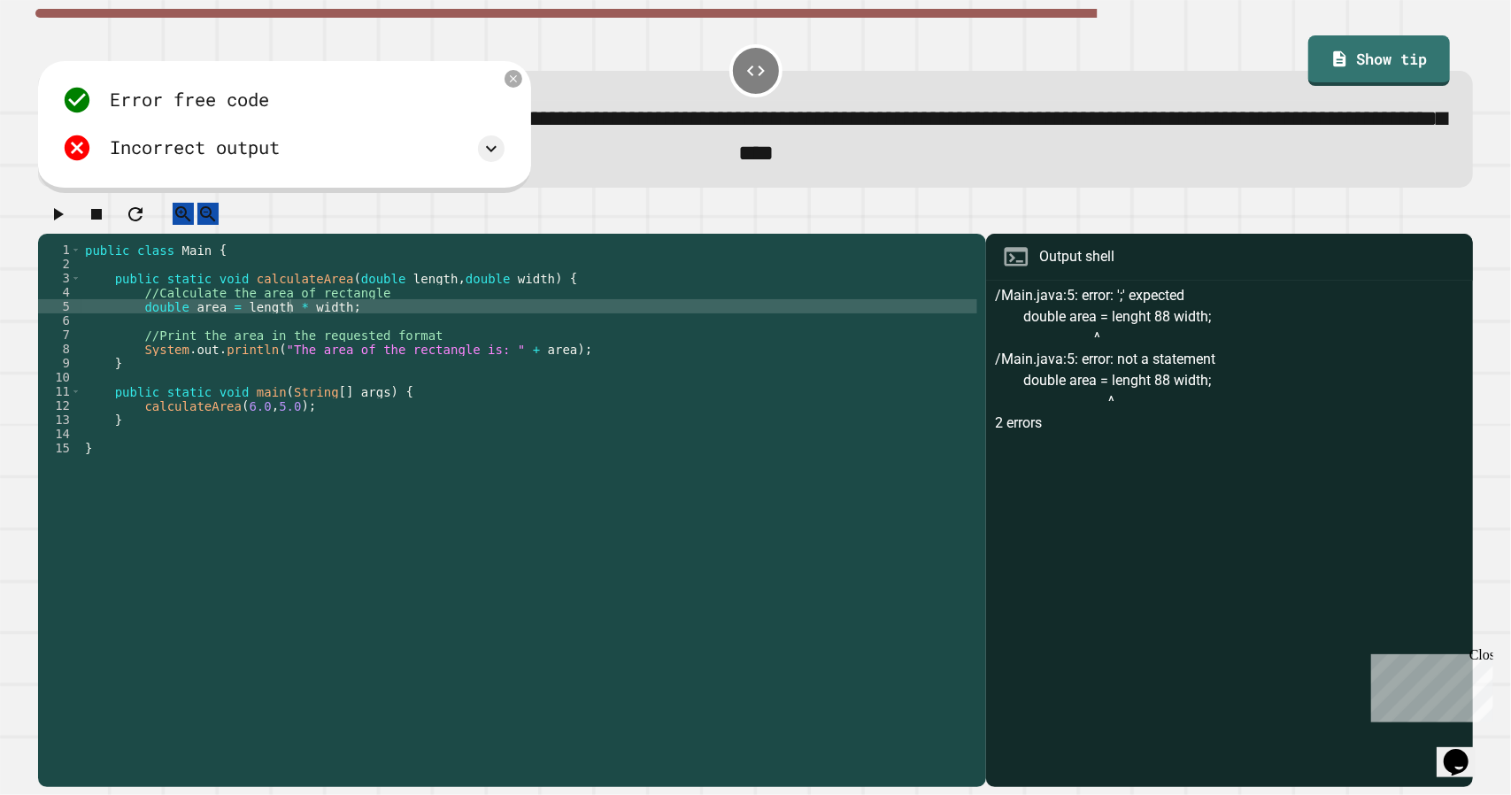
click at [58, 225] on icon "button" at bounding box center [57, 214] width 21 height 21
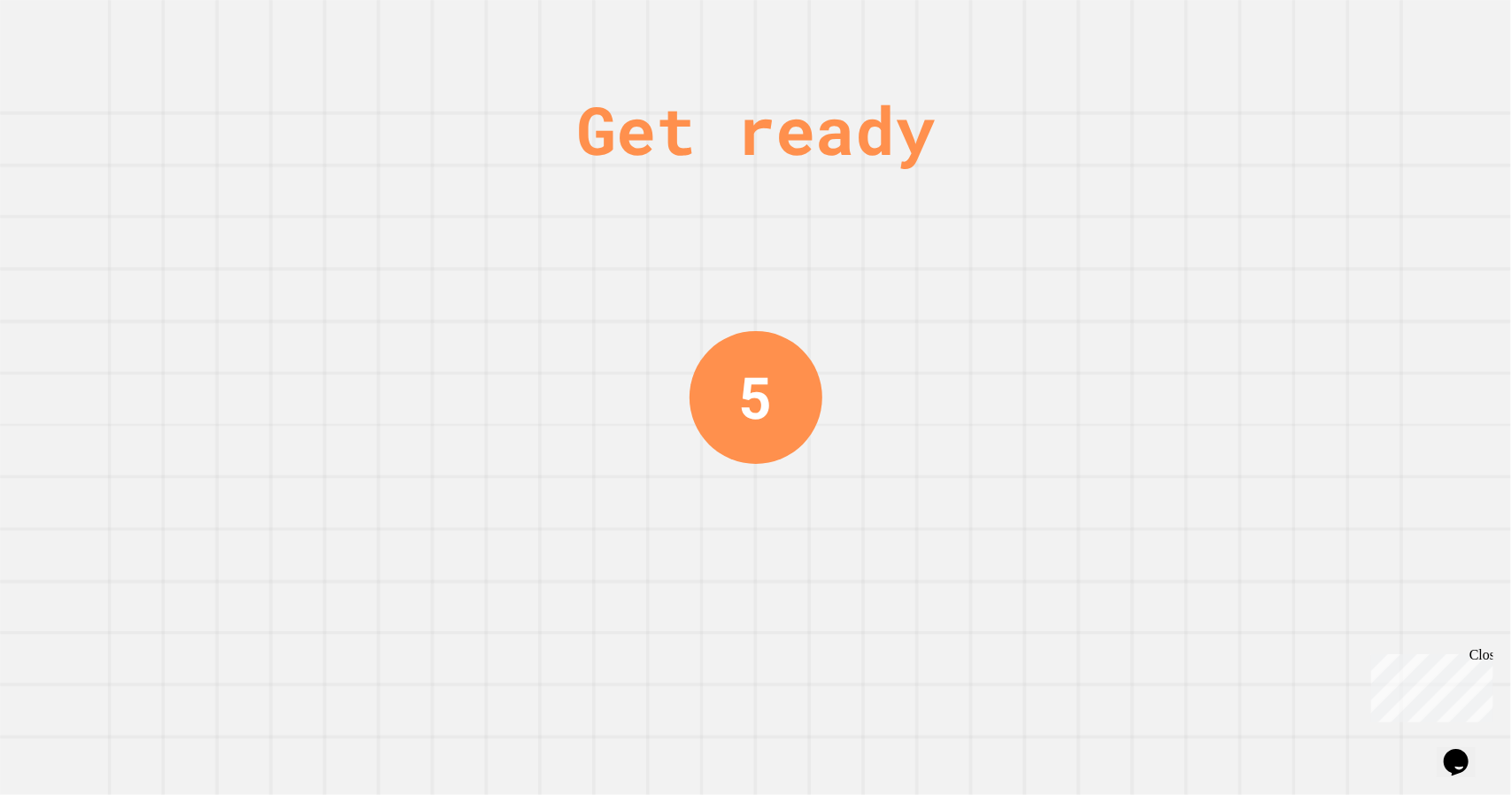
click at [1041, 311] on div "Get ready 5" at bounding box center [755, 397] width 1511 height 795
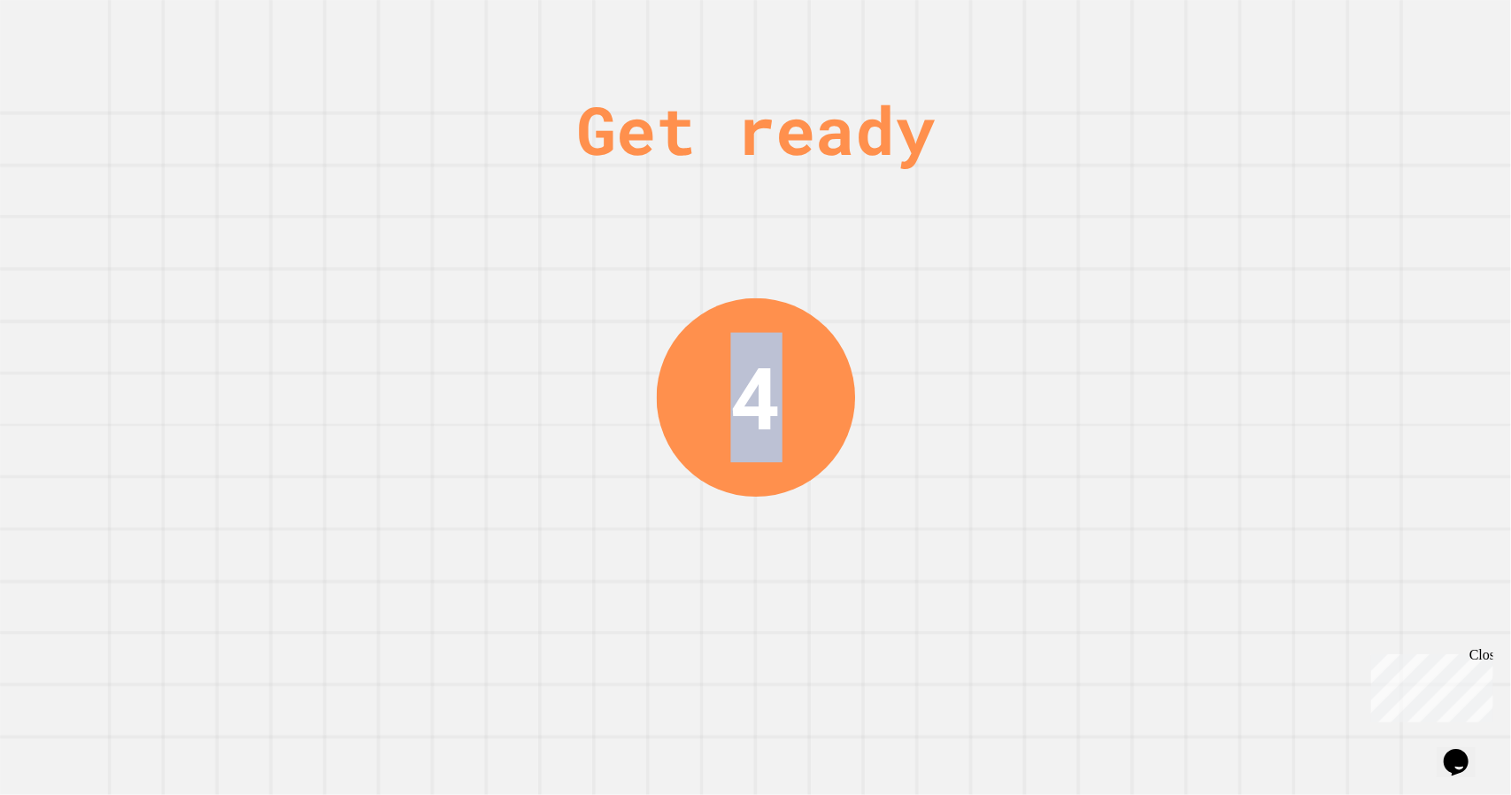
drag, startPoint x: 706, startPoint y: 383, endPoint x: 783, endPoint y: 397, distance: 78.2
click at [783, 397] on div "4" at bounding box center [755, 397] width 198 height 198
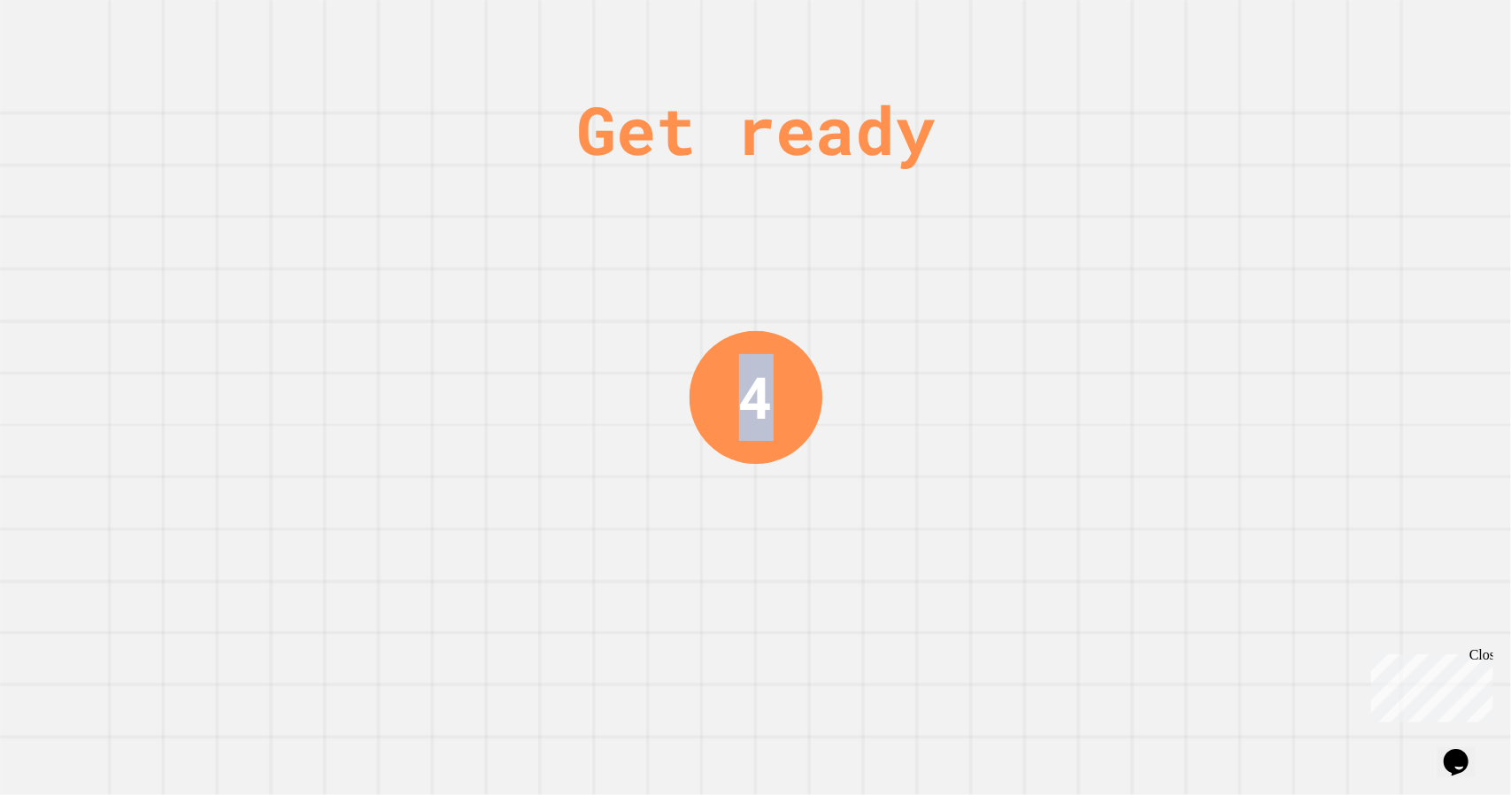
click at [888, 407] on div "Get ready 4" at bounding box center [755, 397] width 1511 height 795
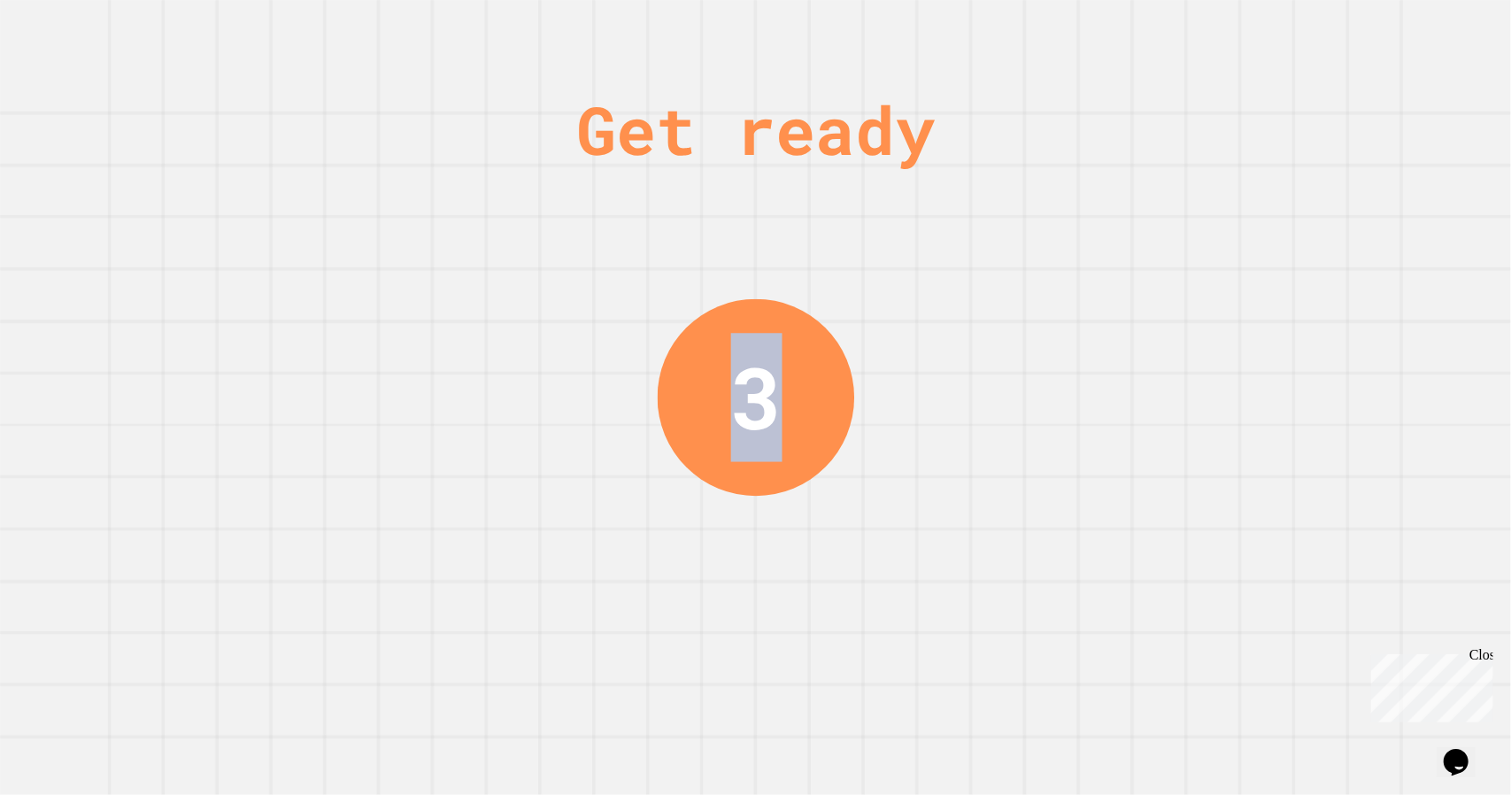
drag, startPoint x: 712, startPoint y: 383, endPoint x: 830, endPoint y: 426, distance: 126.0
click at [830, 426] on div "Get ready 3" at bounding box center [755, 397] width 1511 height 795
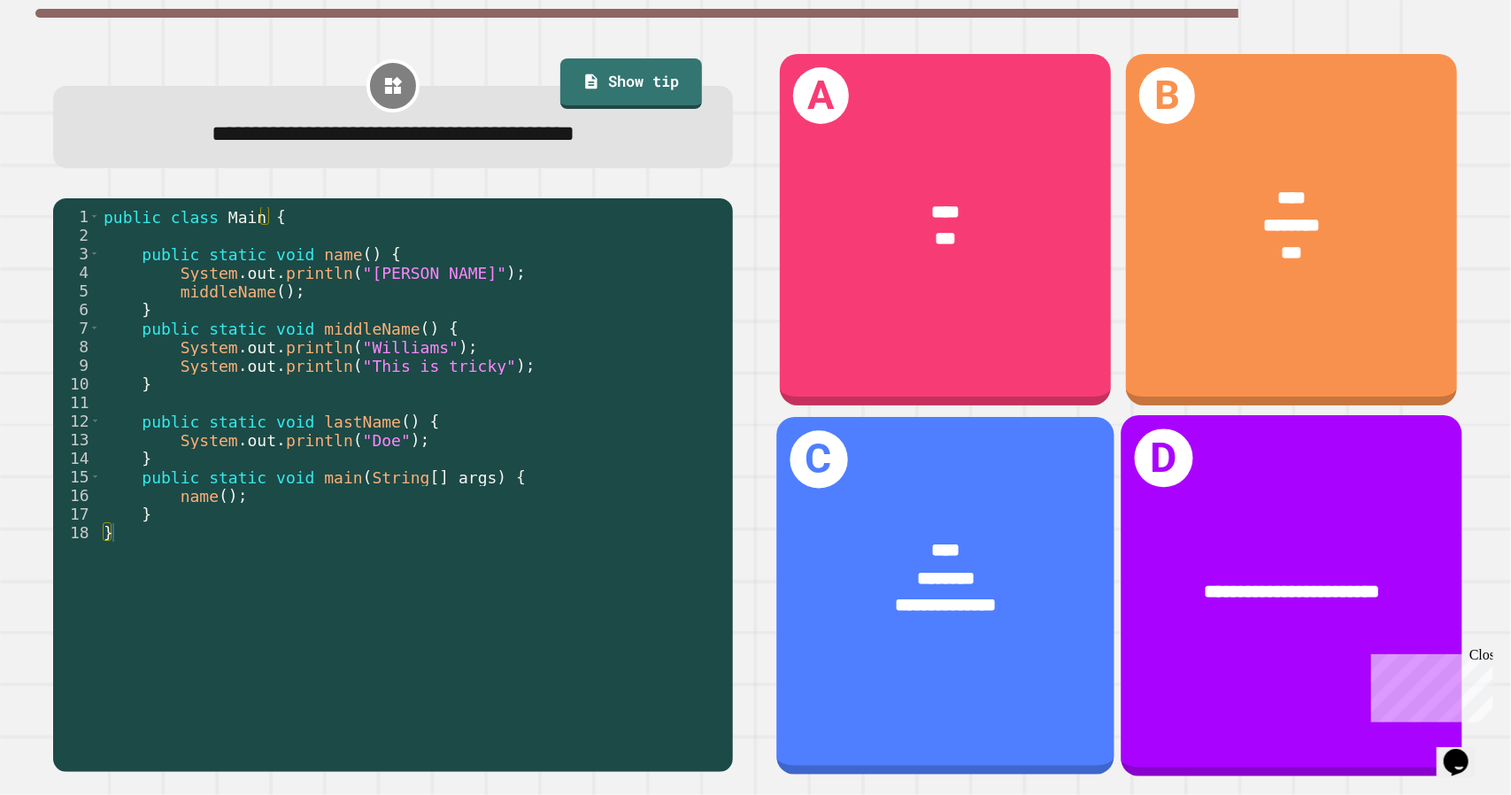
click at [993, 505] on div "**********" at bounding box center [945, 591] width 338 height 184
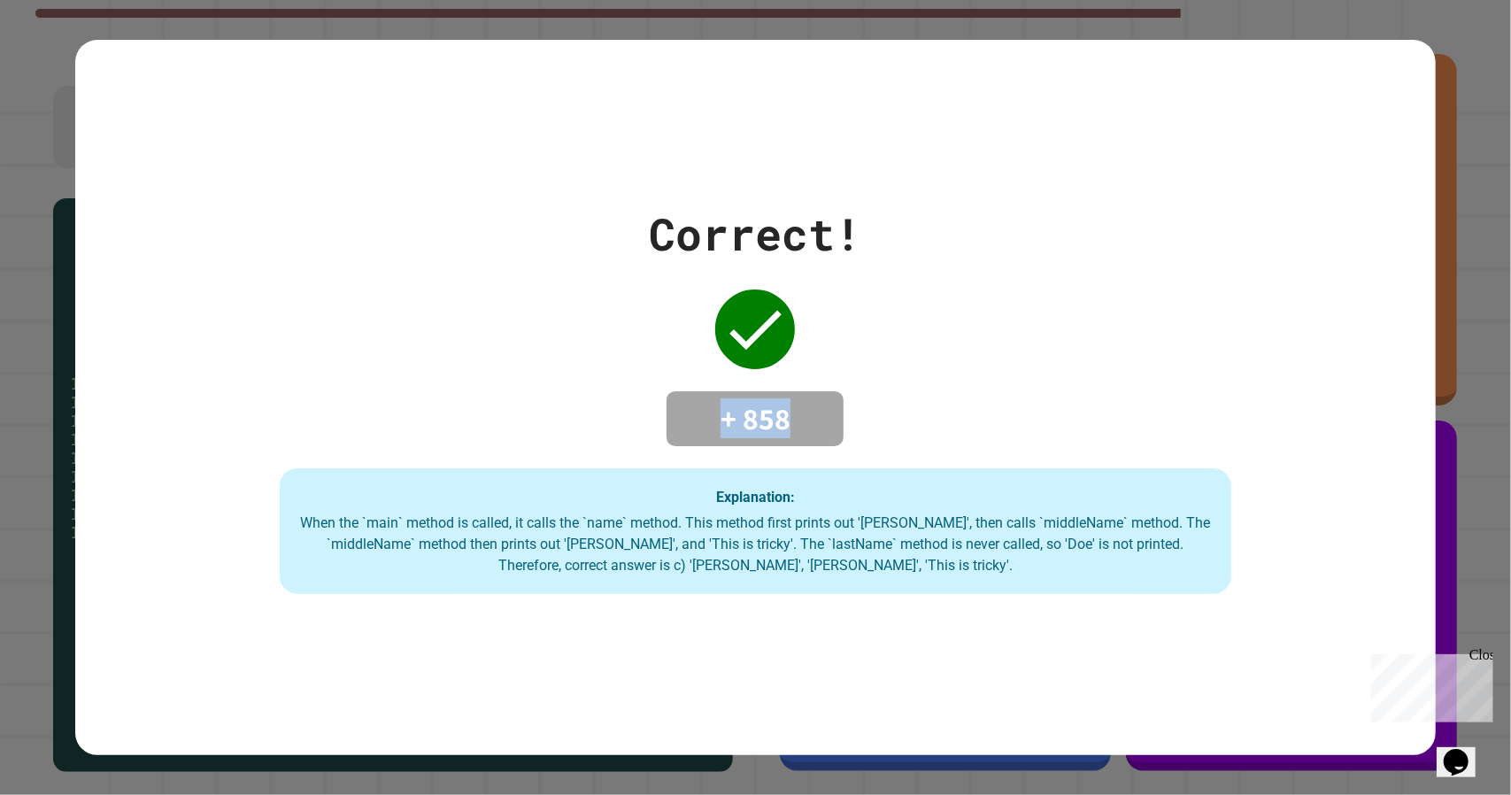
drag, startPoint x: 712, startPoint y: 408, endPoint x: 786, endPoint y: 420, distance: 75.4
click at [786, 420] on h4 "+ 858" at bounding box center [755, 418] width 142 height 37
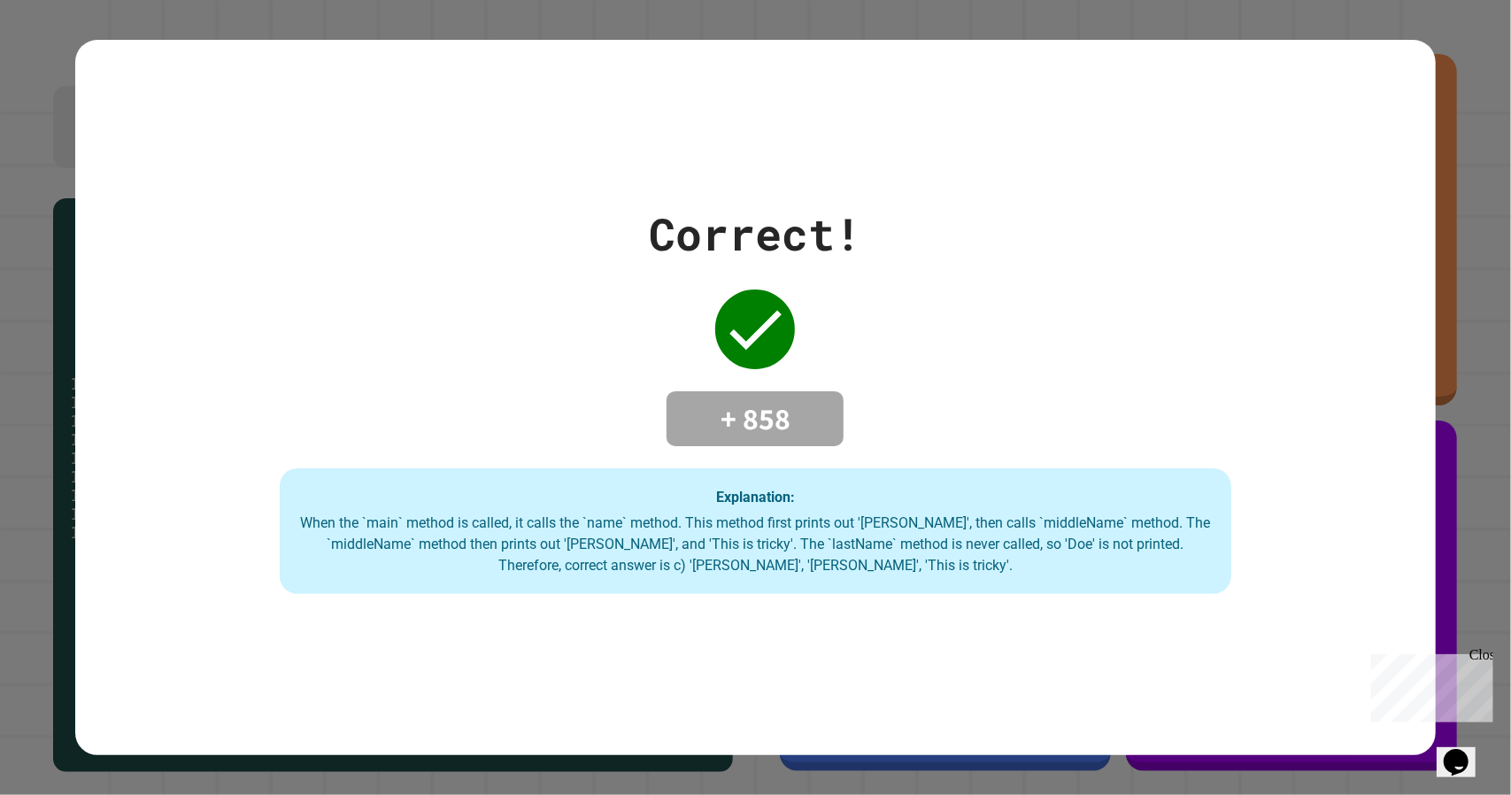
click at [82, 451] on div "Correct! + 858 Explanation: When the `main` method is called, it calls the `nam…" at bounding box center [755, 397] width 1360 height 393
drag, startPoint x: 788, startPoint y: 410, endPoint x: 730, endPoint y: 418, distance: 58.1
click at [730, 418] on h4 "+ 858" at bounding box center [755, 418] width 142 height 37
click at [719, 417] on h4 "+ 858" at bounding box center [755, 418] width 142 height 37
drag, startPoint x: 719, startPoint y: 417, endPoint x: 829, endPoint y: 428, distance: 111.2
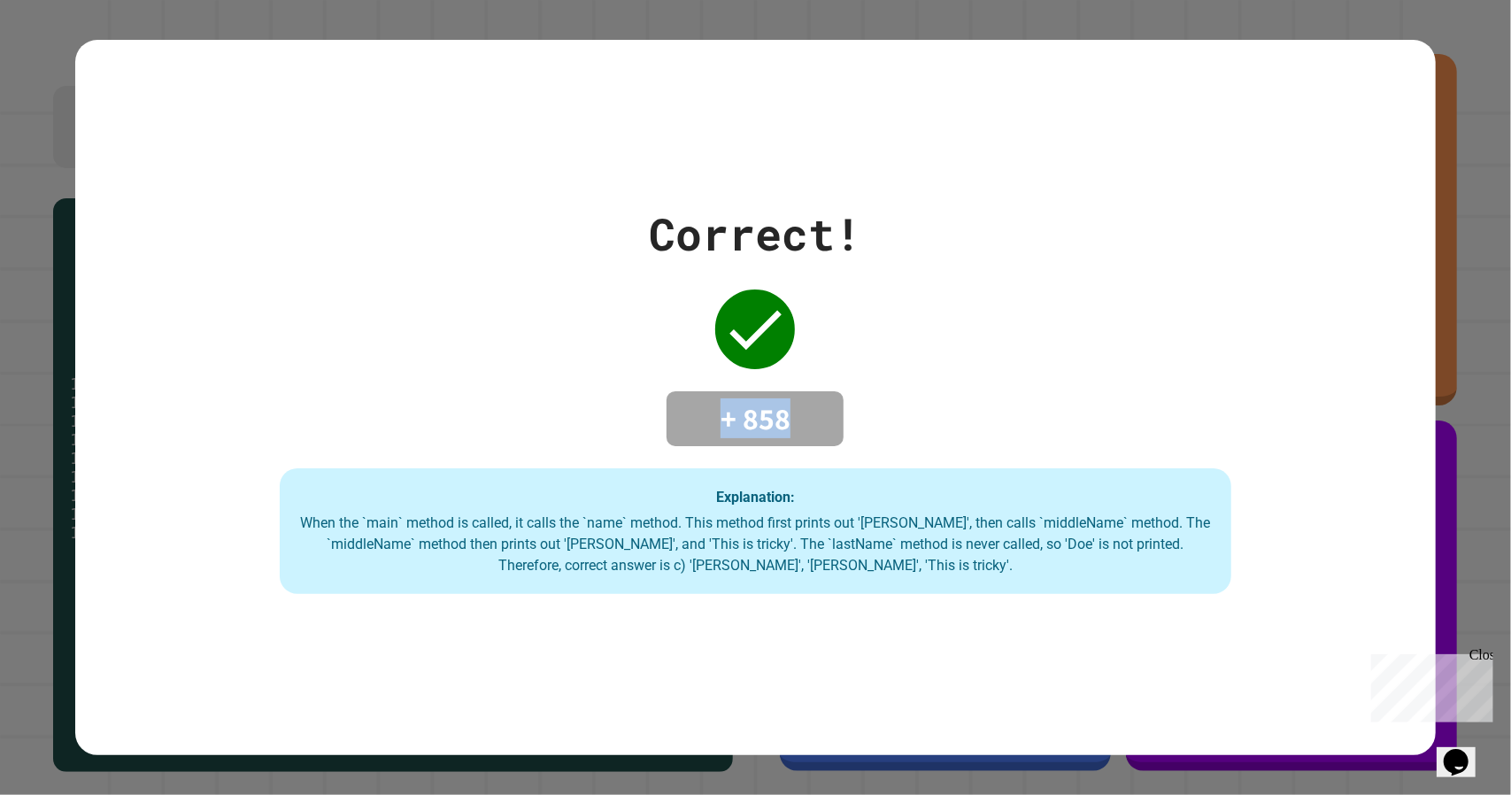
click at [829, 428] on div "+ 858" at bounding box center [755, 418] width 177 height 55
drag, startPoint x: 781, startPoint y: 413, endPoint x: 652, endPoint y: 379, distance: 132.7
click at [652, 379] on div "Correct! + 858 Explanation: When the `main` method is called, it calls the `nam…" at bounding box center [755, 397] width 1360 height 393
click at [751, 327] on icon at bounding box center [756, 331] width 52 height 40
